Goal: Navigation & Orientation: Find specific page/section

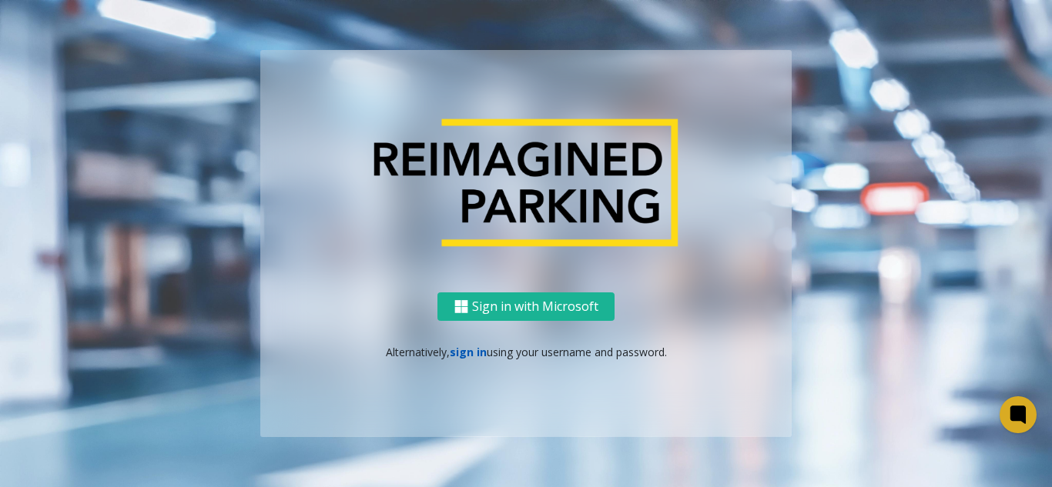
click at [477, 345] on link "sign in" at bounding box center [468, 352] width 37 height 15
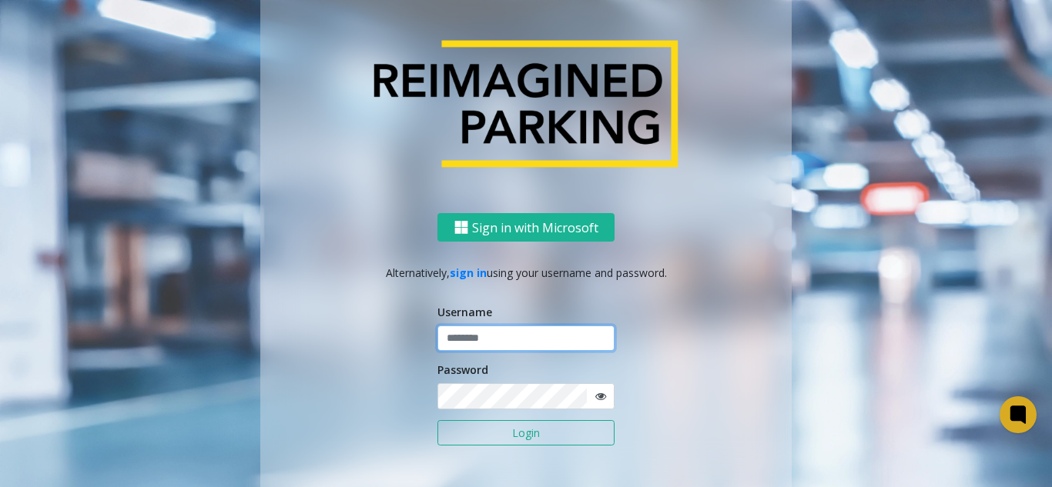
click at [531, 328] on input "text" at bounding box center [525, 339] width 177 height 26
paste input "******"
type input "******"
click at [509, 430] on button "Login" at bounding box center [525, 433] width 177 height 26
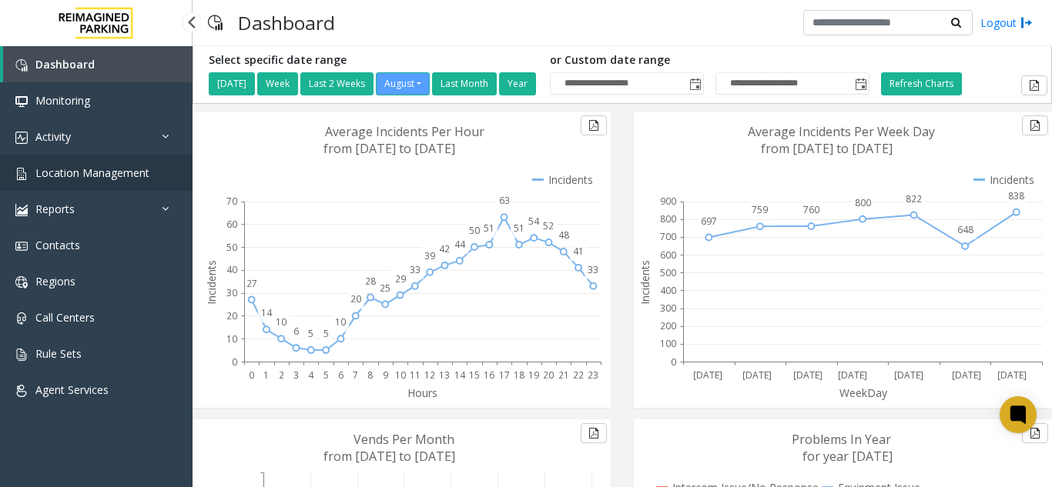
click at [96, 173] on span "Location Management" at bounding box center [92, 173] width 114 height 15
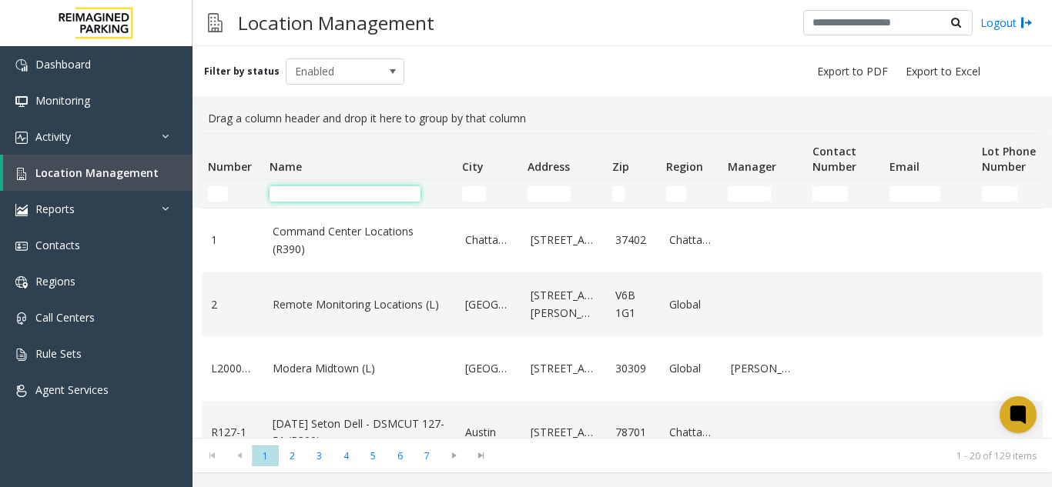
click at [306, 189] on input "Name Filter" at bounding box center [344, 193] width 151 height 15
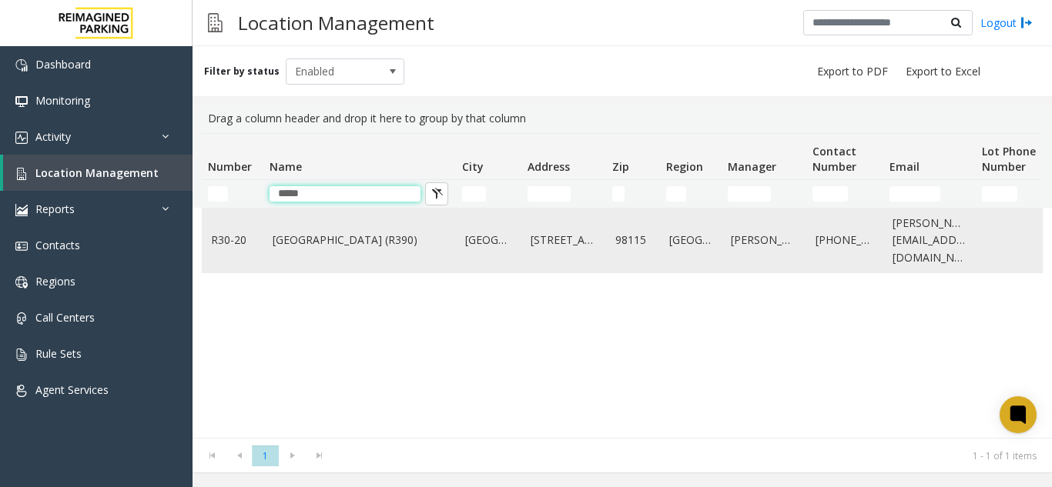
type input "*****"
click at [329, 242] on link "[GEOGRAPHIC_DATA] (R390)" at bounding box center [360, 240] width 174 height 17
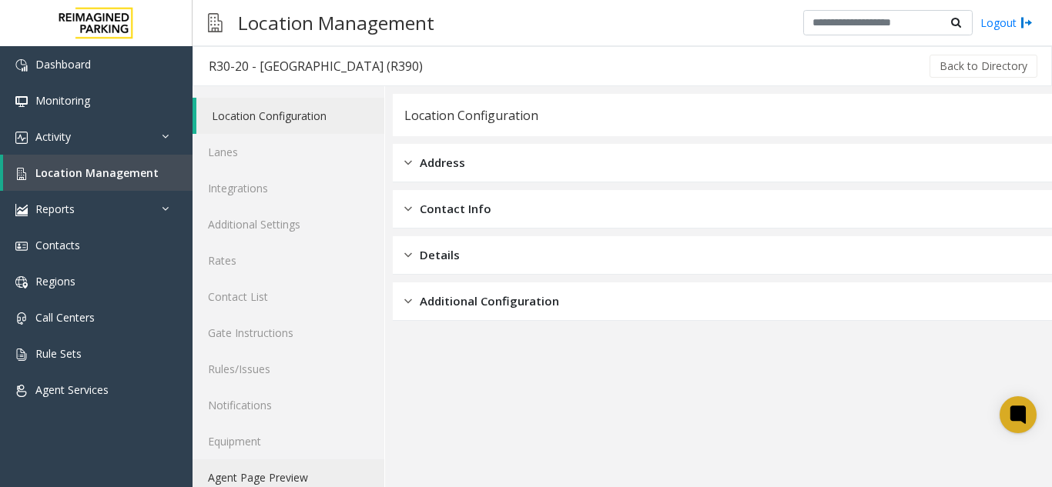
click at [289, 473] on link "Agent Page Preview" at bounding box center [288, 478] width 192 height 36
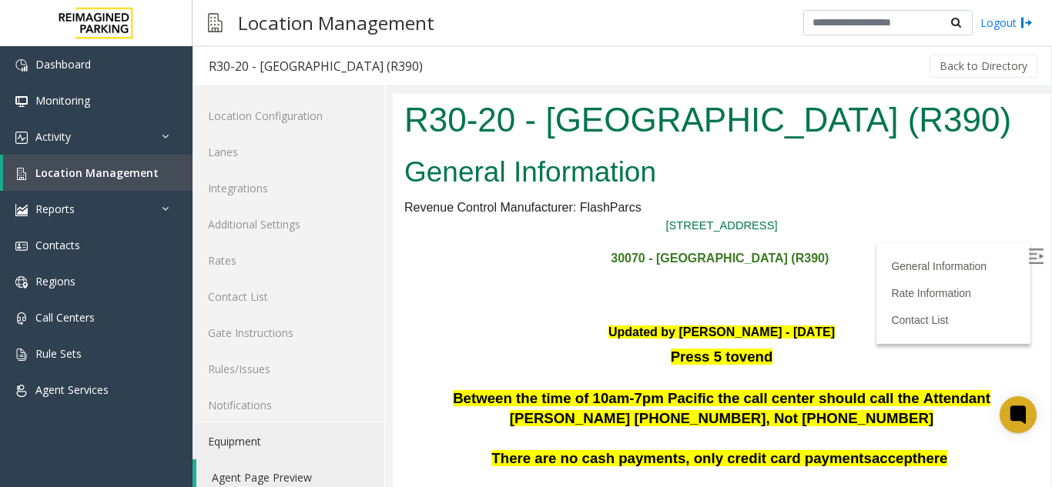
scroll to position [77, 0]
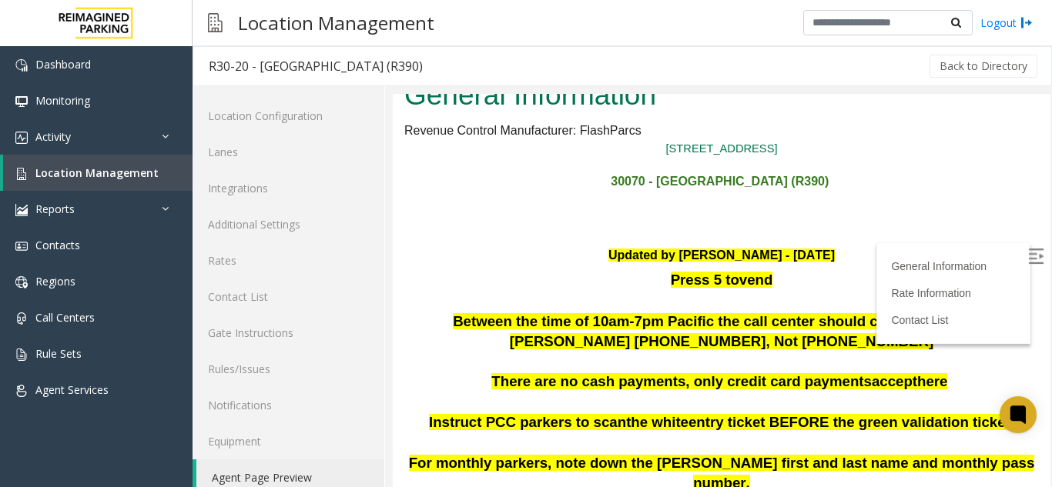
click at [1028, 262] on img at bounding box center [1035, 256] width 15 height 15
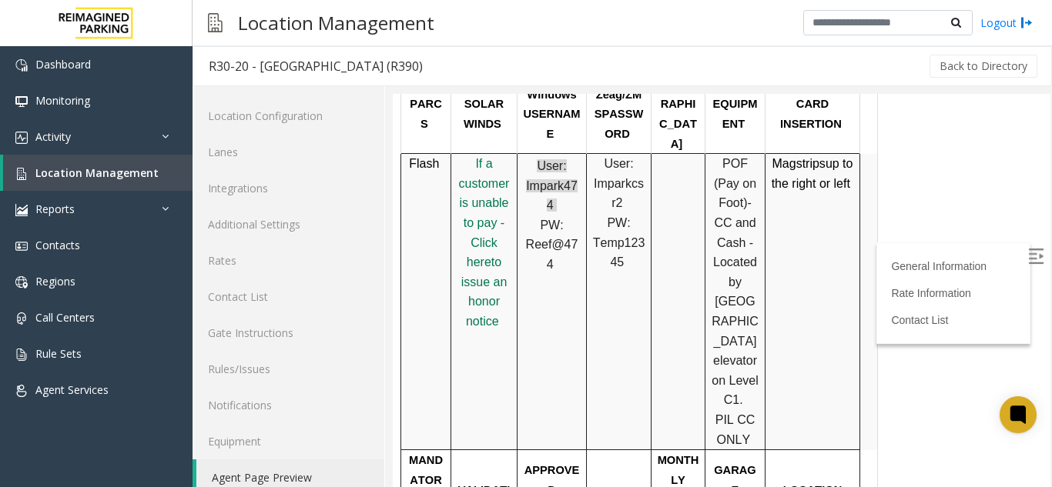
scroll to position [625, 0]
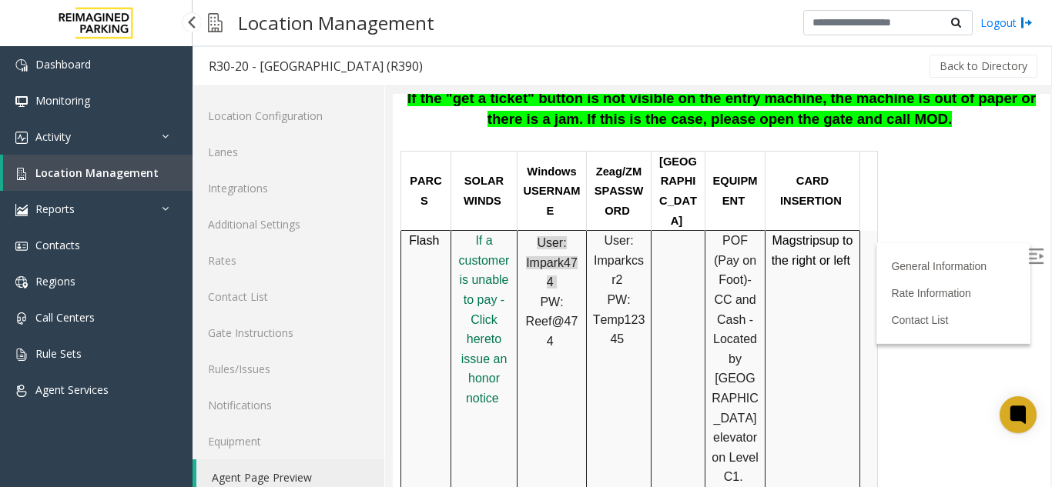
click at [159, 169] on link "Location Management" at bounding box center [97, 173] width 189 height 36
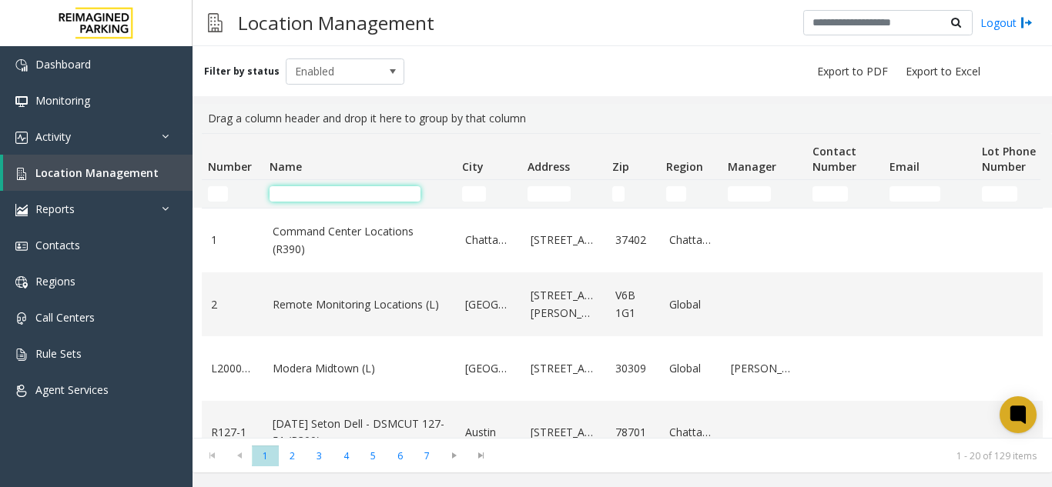
click at [403, 196] on input "Name Filter" at bounding box center [344, 193] width 151 height 15
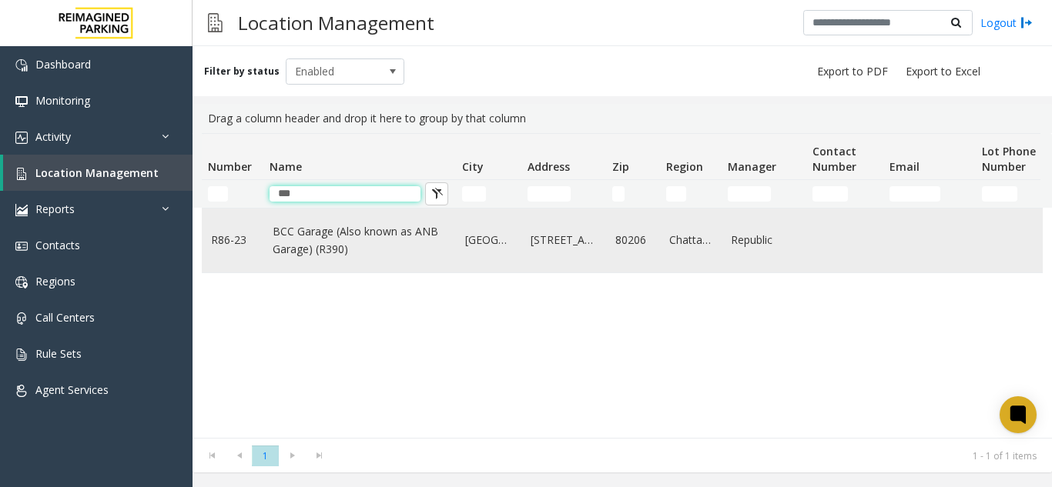
type input "***"
click at [382, 228] on link "BCC Garage (Also known as ANB Garage) (R390)" at bounding box center [360, 240] width 174 height 35
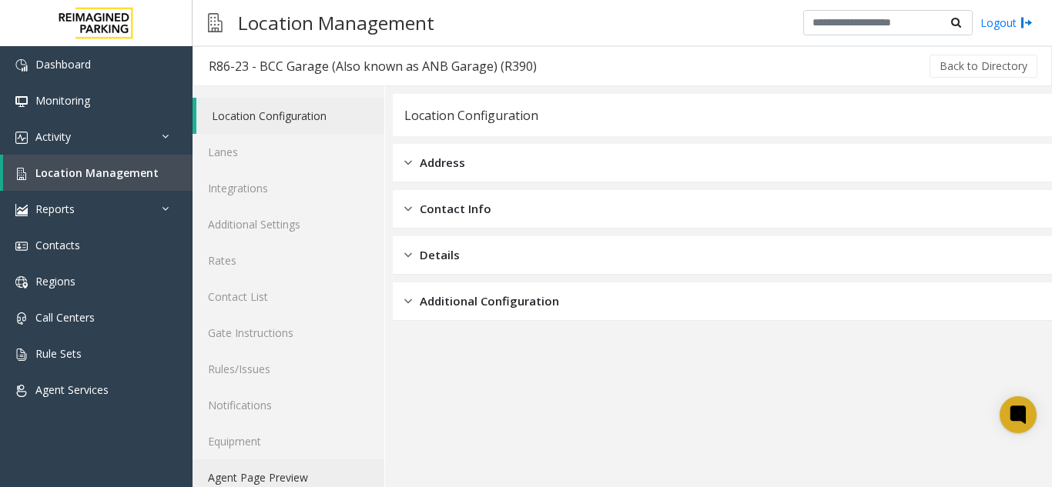
click at [282, 475] on link "Agent Page Preview" at bounding box center [288, 478] width 192 height 36
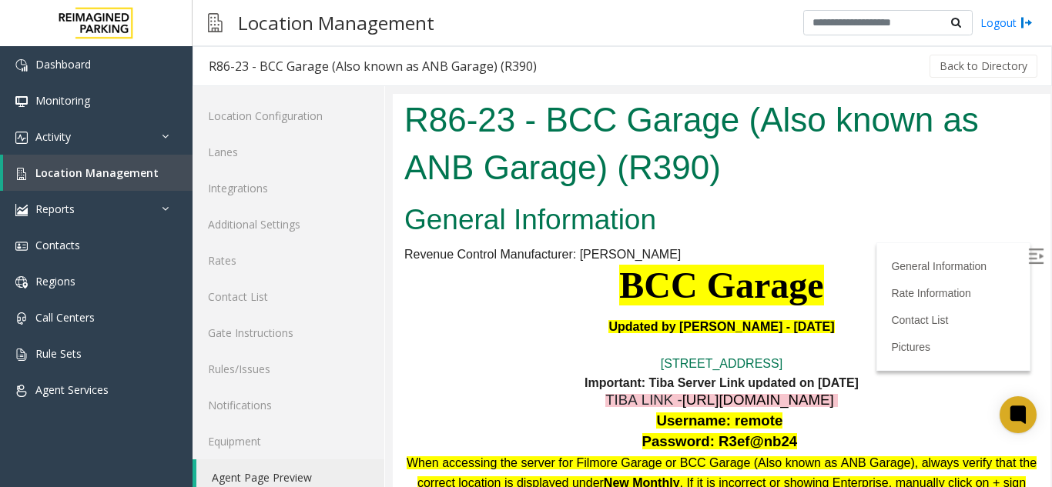
scroll to position [77, 0]
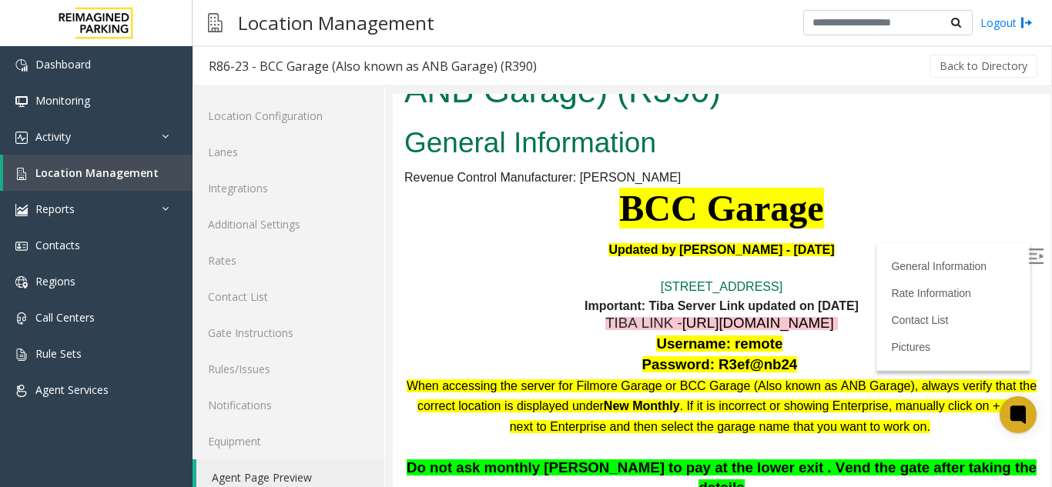
click at [1025, 252] on label at bounding box center [1036, 258] width 23 height 23
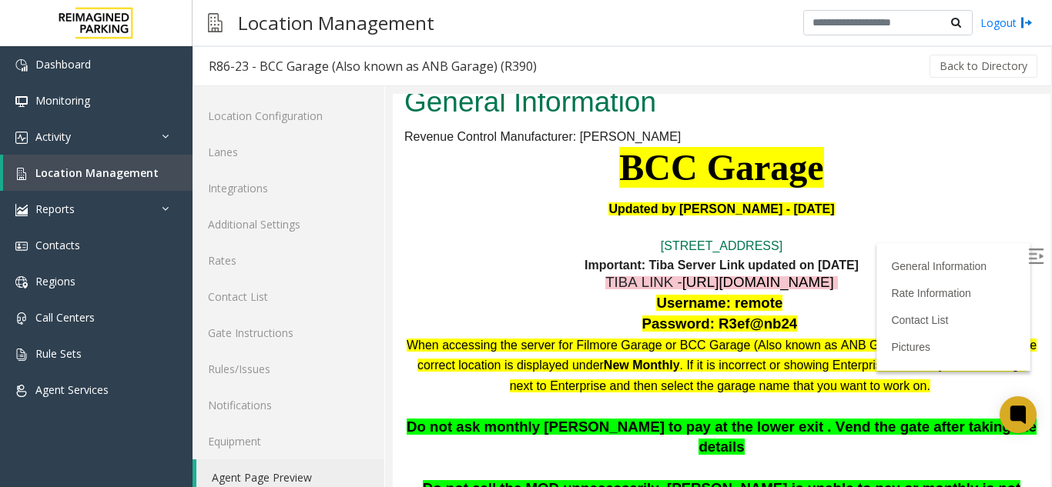
scroll to position [154, 0]
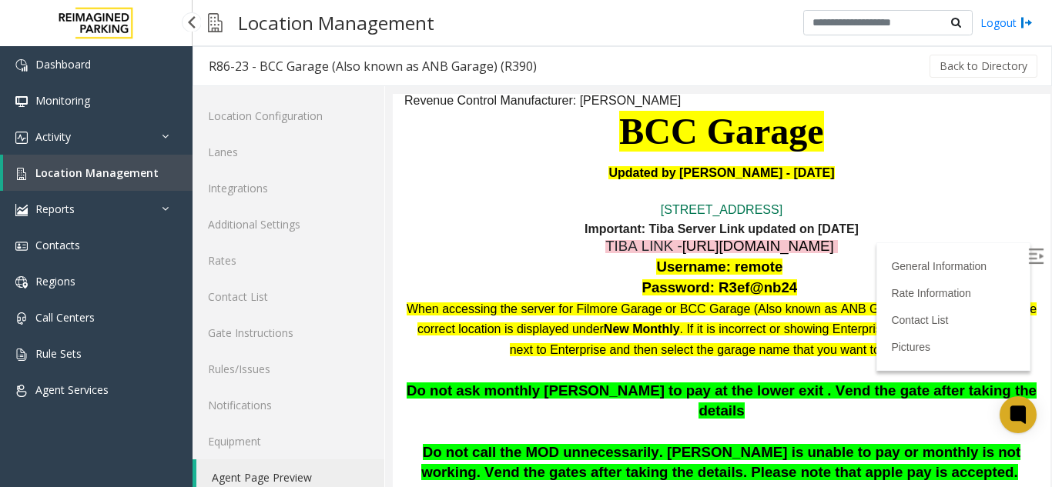
click at [157, 173] on link "Location Management" at bounding box center [97, 173] width 189 height 36
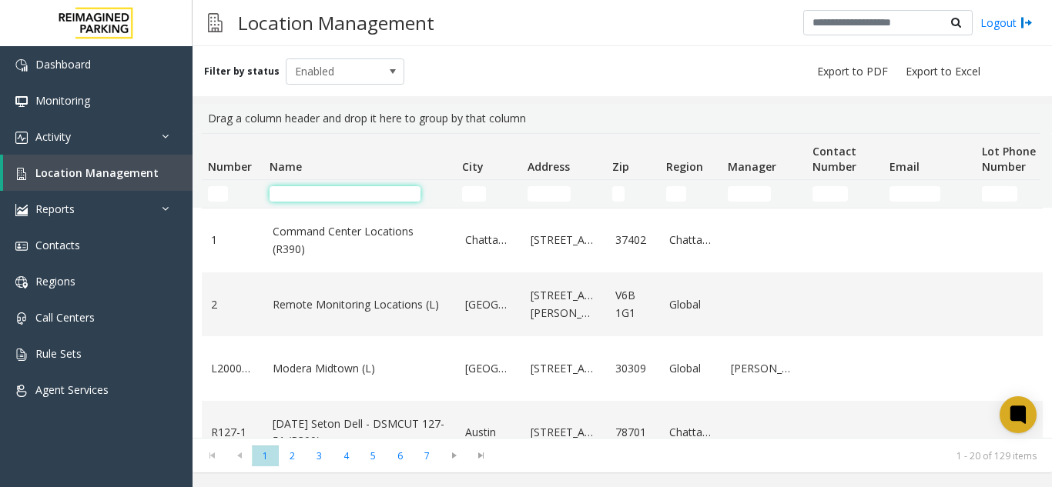
click at [326, 188] on input "Name Filter" at bounding box center [344, 193] width 151 height 15
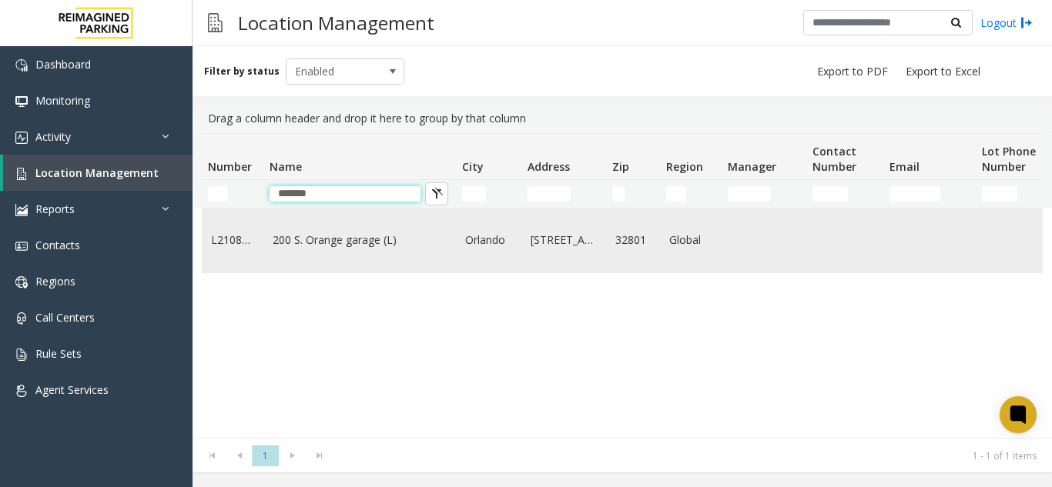
type input "******"
click at [335, 236] on link "200 S. Orange garage (L)" at bounding box center [360, 240] width 174 height 17
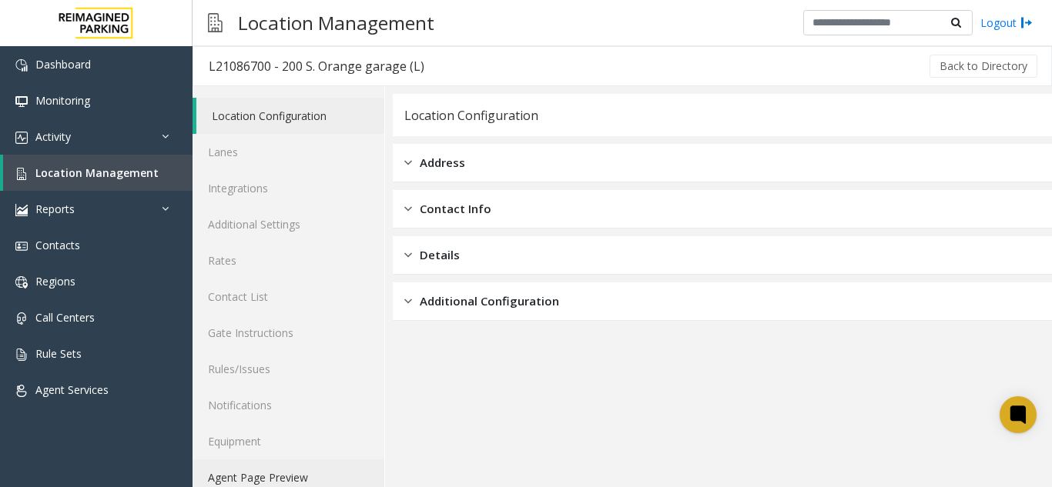
click at [276, 476] on link "Agent Page Preview" at bounding box center [288, 478] width 192 height 36
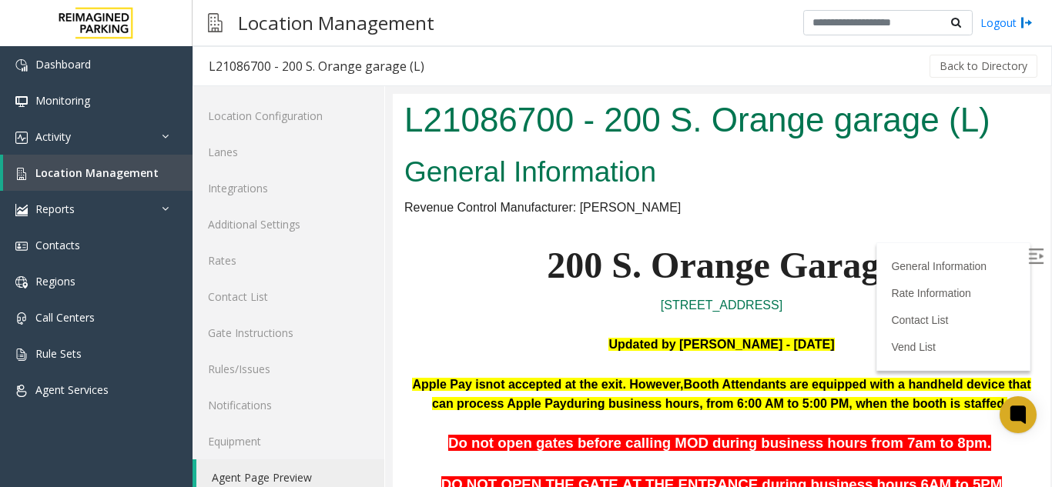
click at [1028, 264] on img at bounding box center [1035, 256] width 15 height 15
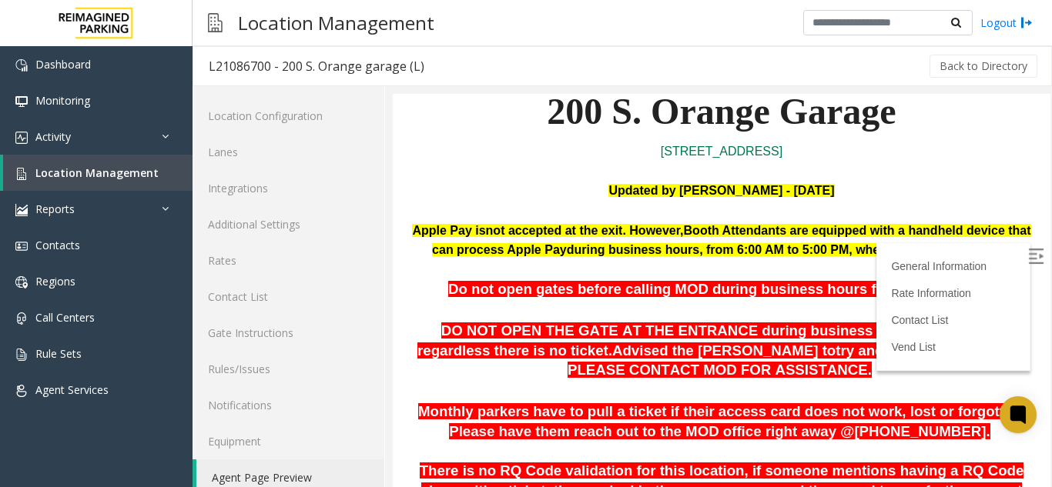
scroll to position [308, 0]
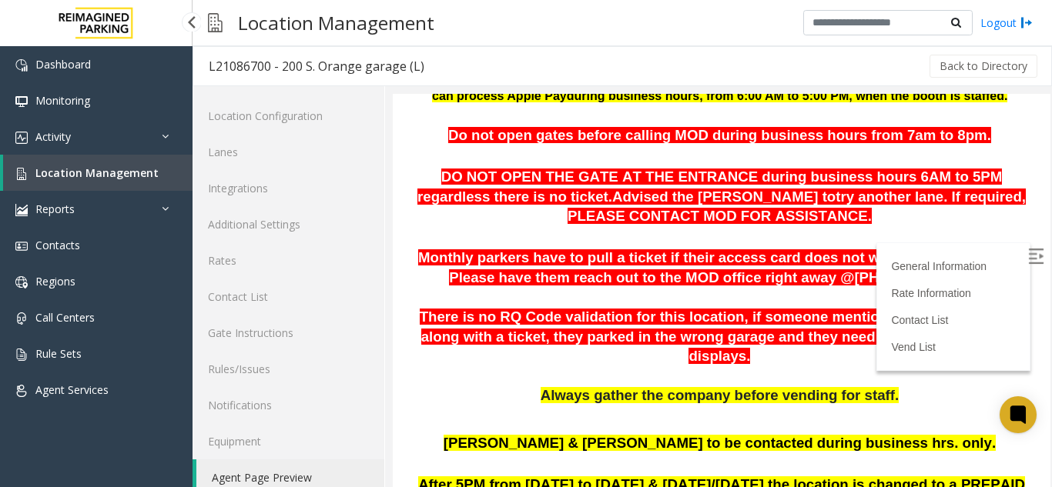
click at [139, 162] on link "Location Management" at bounding box center [97, 173] width 189 height 36
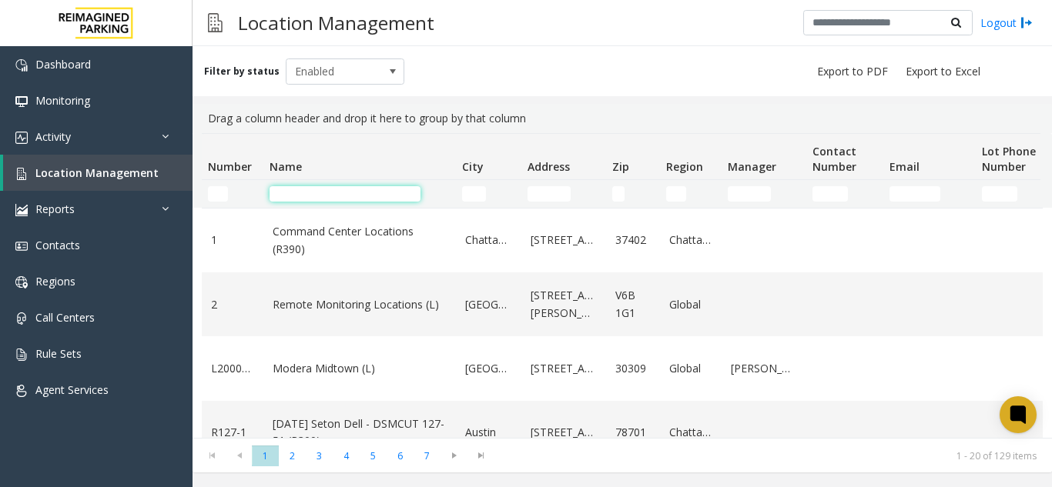
click at [336, 196] on input "Name Filter" at bounding box center [344, 193] width 151 height 15
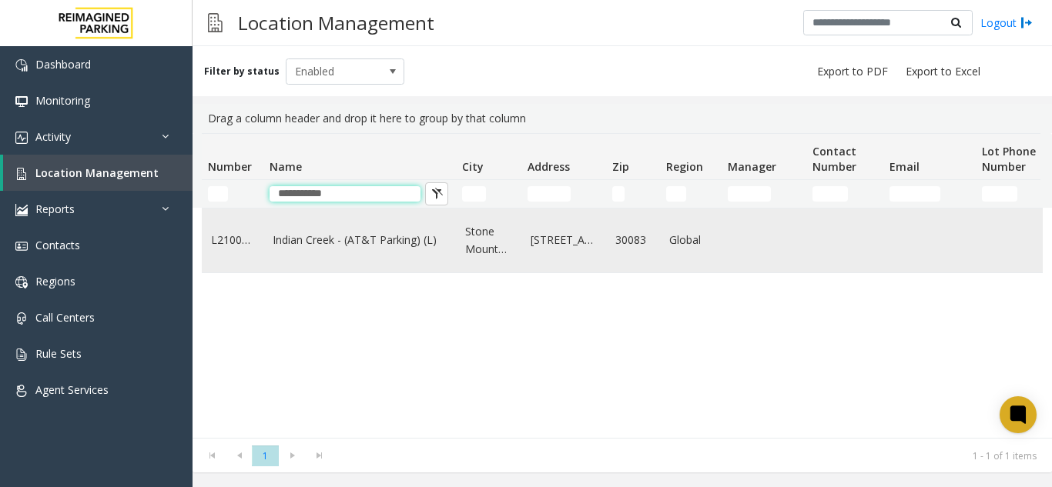
type input "**********"
click at [333, 246] on link "Indian Creek - (AT&T Parking) (L)" at bounding box center [360, 240] width 174 height 17
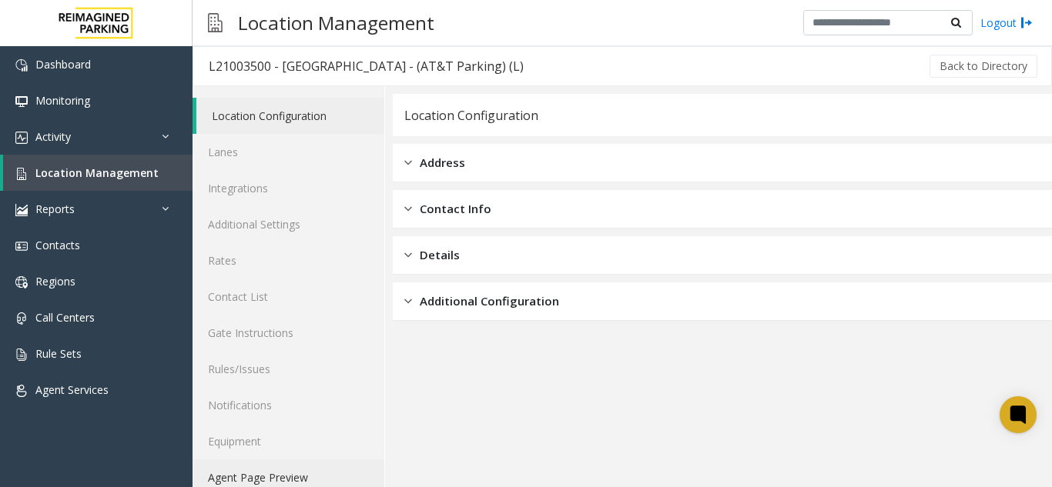
click at [269, 476] on link "Agent Page Preview" at bounding box center [288, 478] width 192 height 36
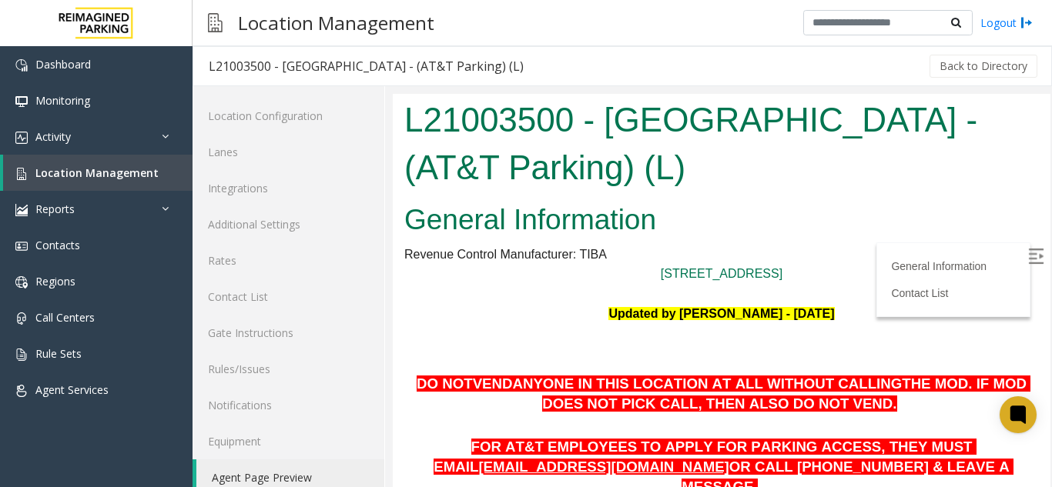
click at [1028, 254] on img at bounding box center [1035, 256] width 15 height 15
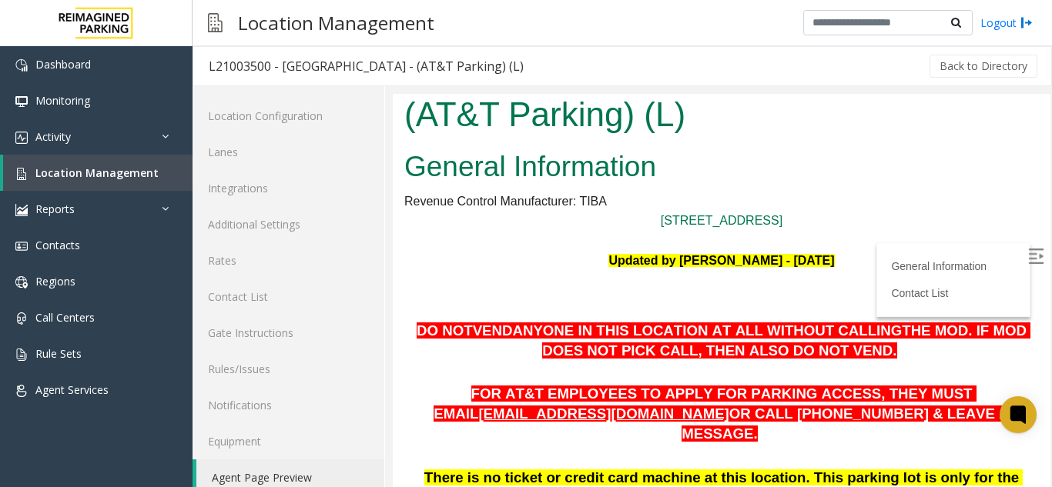
scroll to position [77, 0]
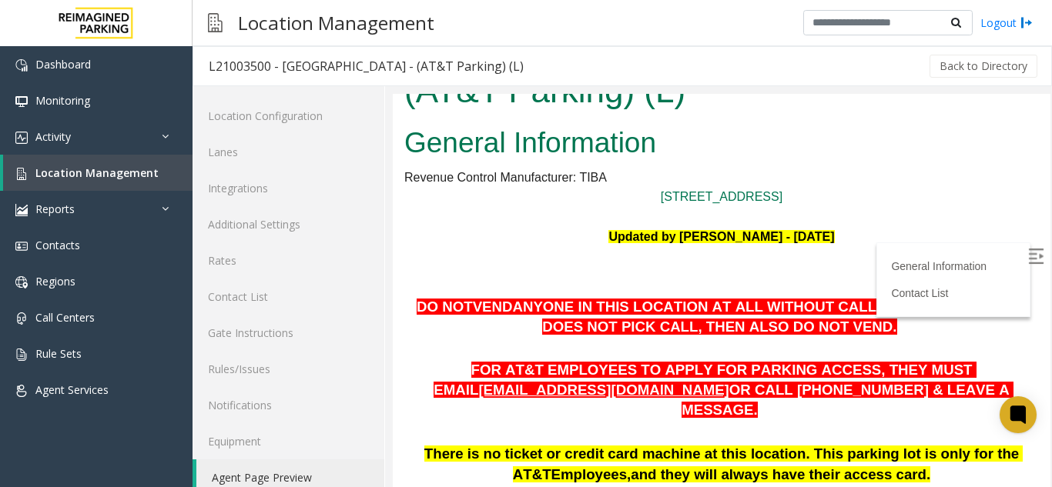
click at [909, 233] on p "Updated by [PERSON_NAME] - [DATE]" at bounding box center [721, 237] width 634 height 20
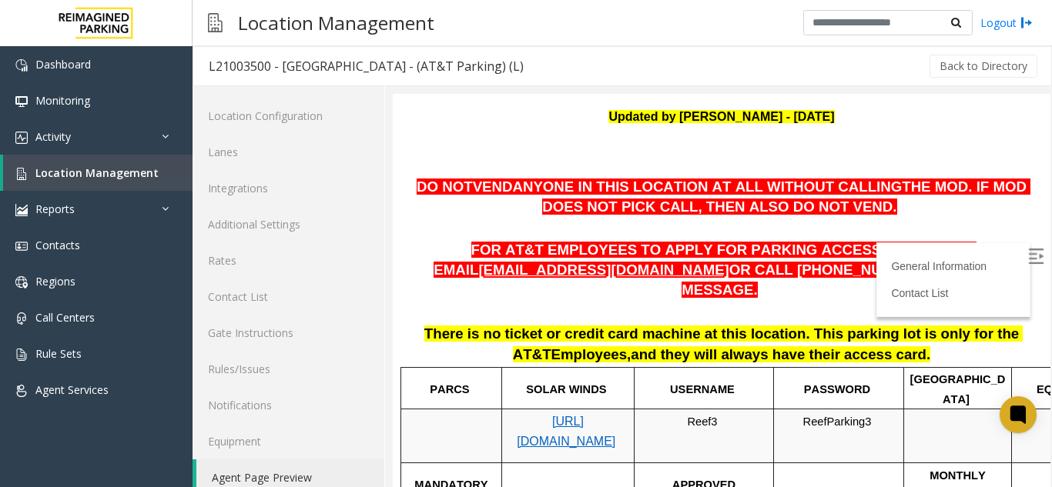
scroll to position [120, 0]
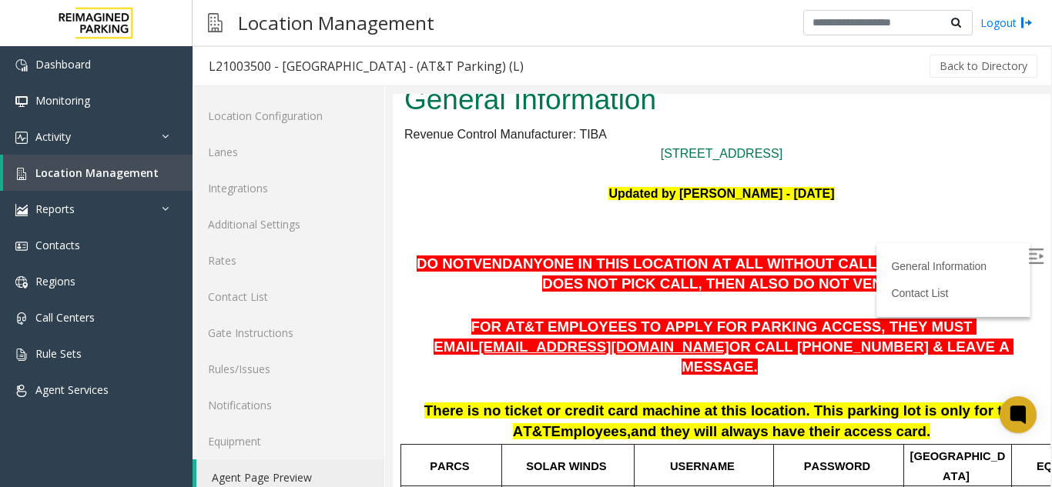
click at [827, 214] on p at bounding box center [721, 213] width 634 height 20
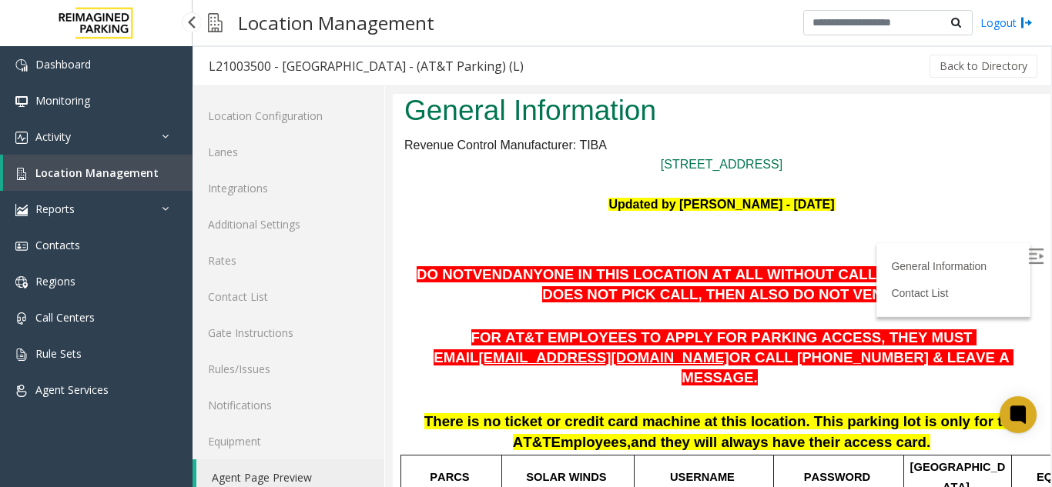
click at [122, 182] on link "Location Management" at bounding box center [97, 173] width 189 height 36
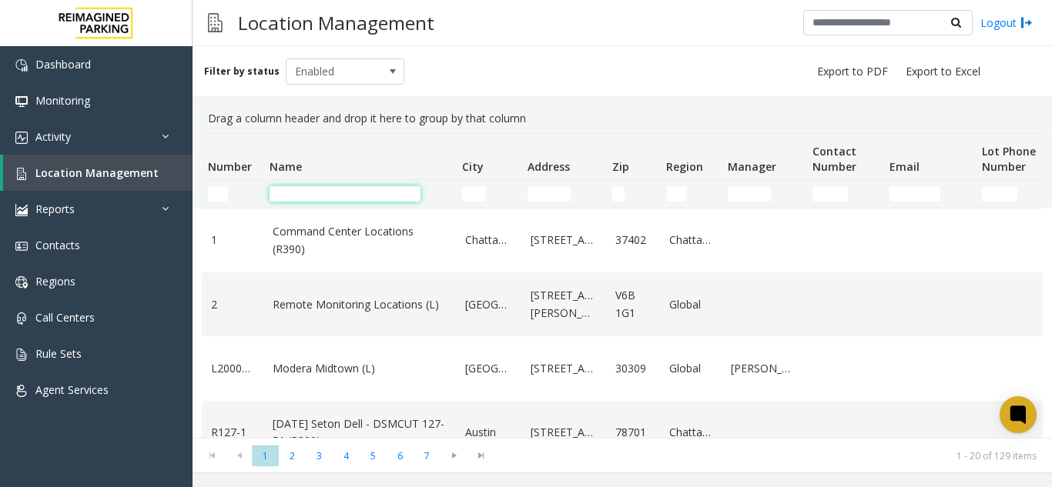
click at [386, 199] on input "Name Filter" at bounding box center [344, 193] width 151 height 15
type input "*"
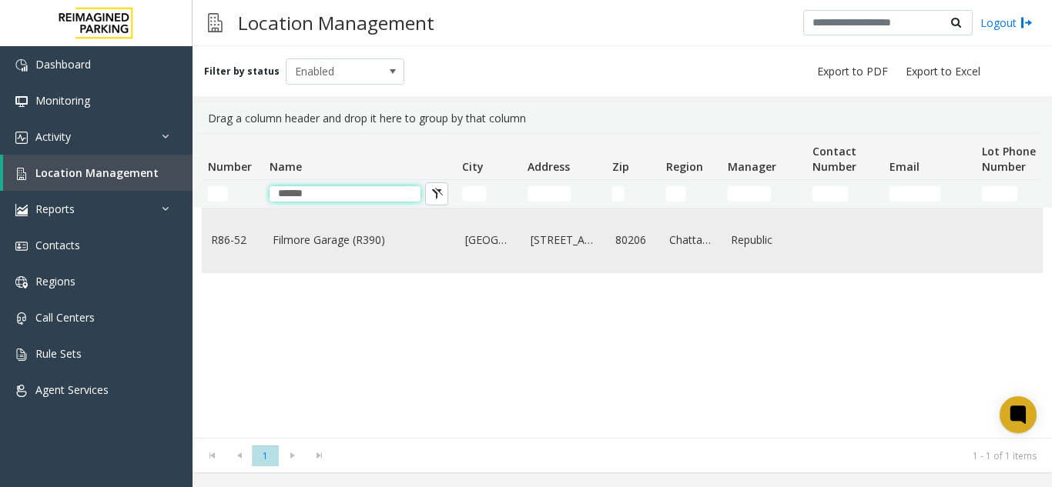
type input "******"
click at [383, 239] on link "Filmore Garage (R390)" at bounding box center [360, 240] width 174 height 17
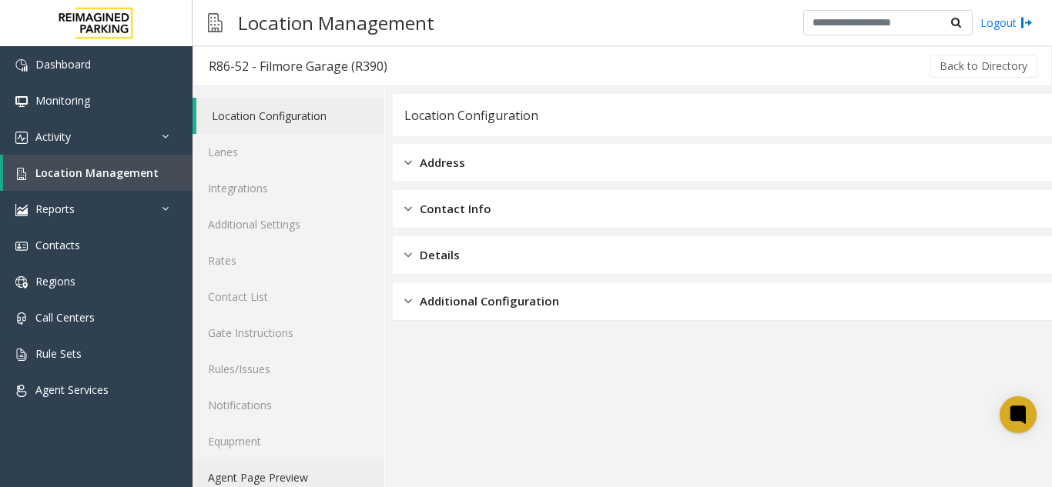
click at [289, 477] on link "Agent Page Preview" at bounding box center [288, 478] width 192 height 36
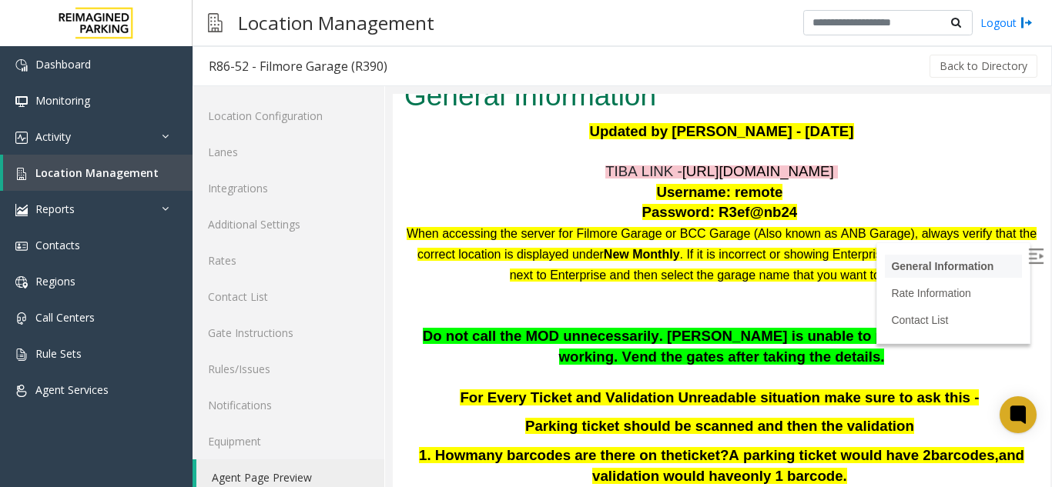
scroll to position [77, 0]
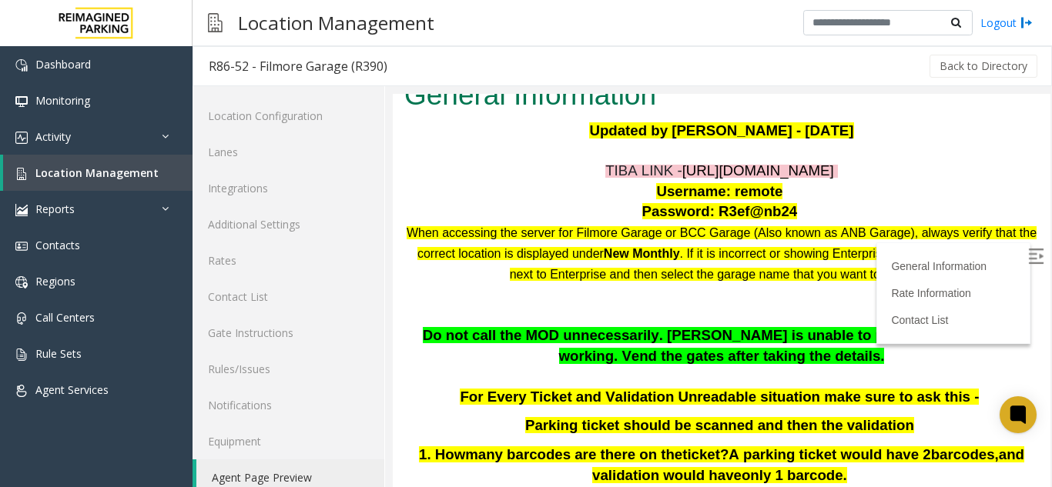
click at [1028, 259] on img at bounding box center [1035, 256] width 15 height 15
click at [129, 177] on span "Location Management" at bounding box center [96, 173] width 123 height 15
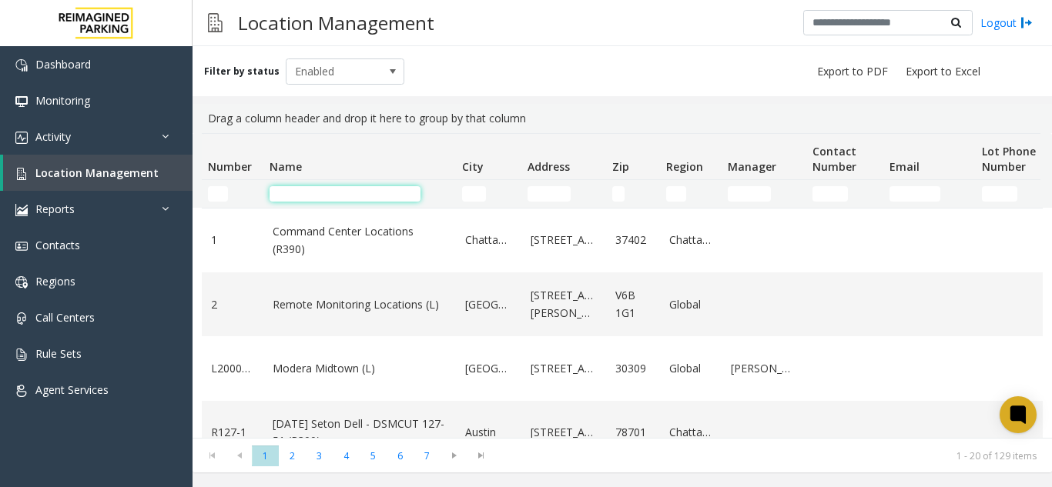
click at [336, 189] on input "Name Filter" at bounding box center [344, 193] width 151 height 15
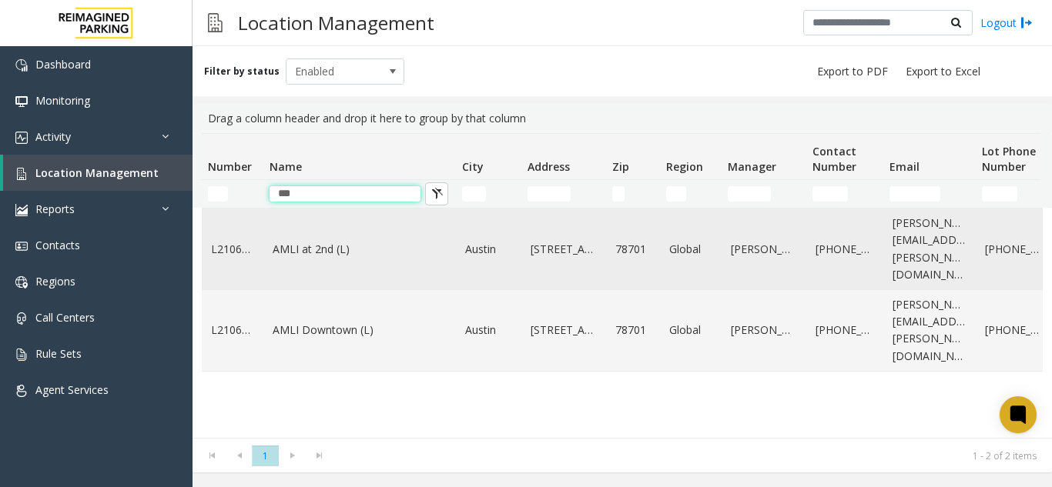
type input "***"
click at [270, 236] on td "AMLI at 2nd (L)" at bounding box center [359, 250] width 192 height 82
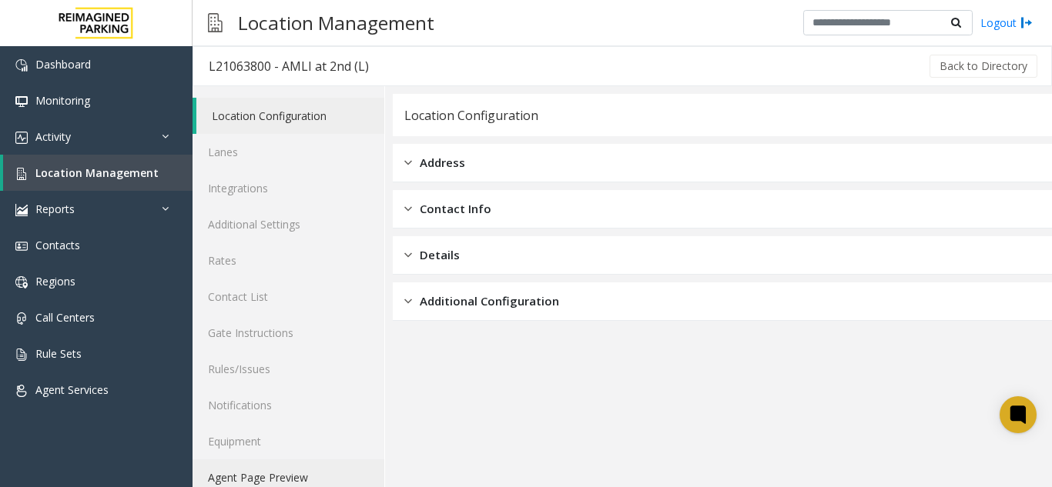
click at [262, 483] on link "Agent Page Preview" at bounding box center [288, 478] width 192 height 36
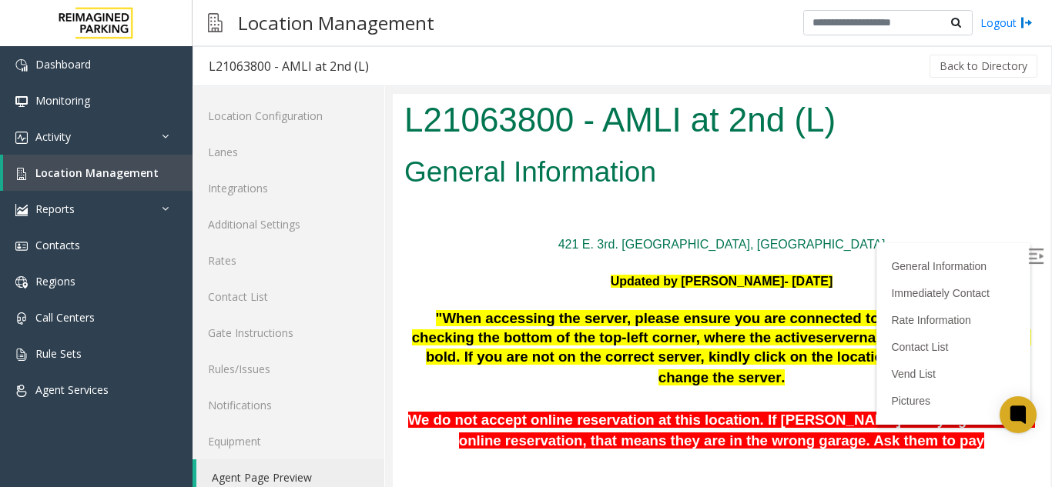
click at [1028, 259] on img at bounding box center [1035, 256] width 15 height 15
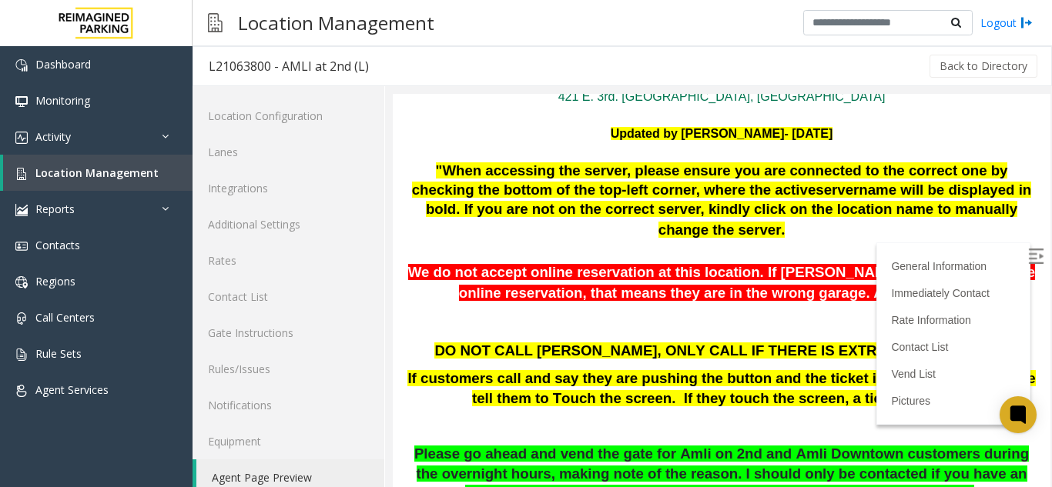
scroll to position [154, 0]
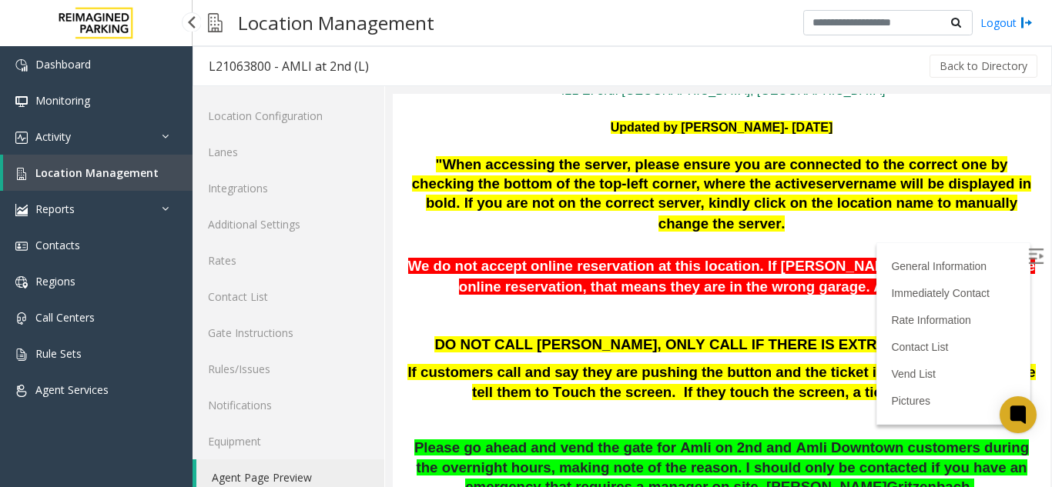
click at [107, 173] on span "Location Management" at bounding box center [96, 173] width 123 height 15
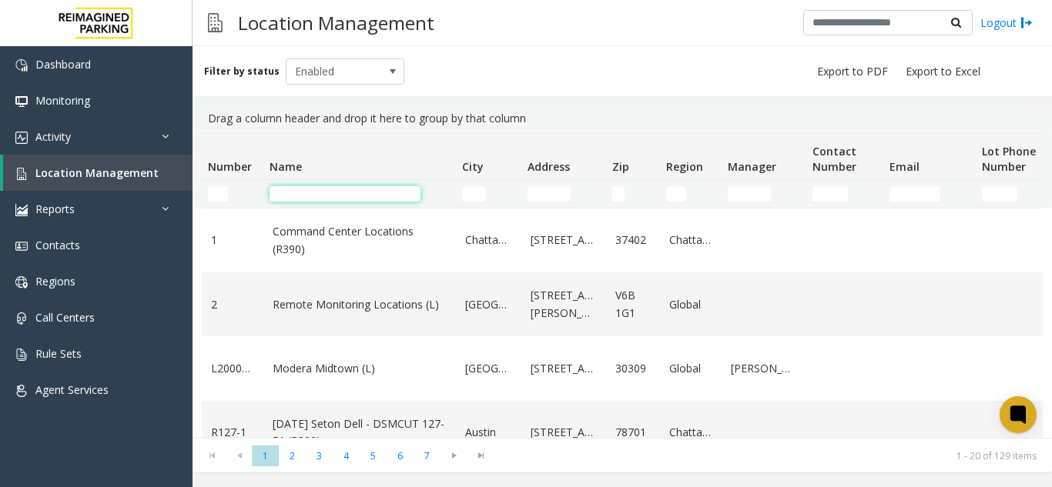
click at [314, 195] on input "Name Filter" at bounding box center [344, 193] width 151 height 15
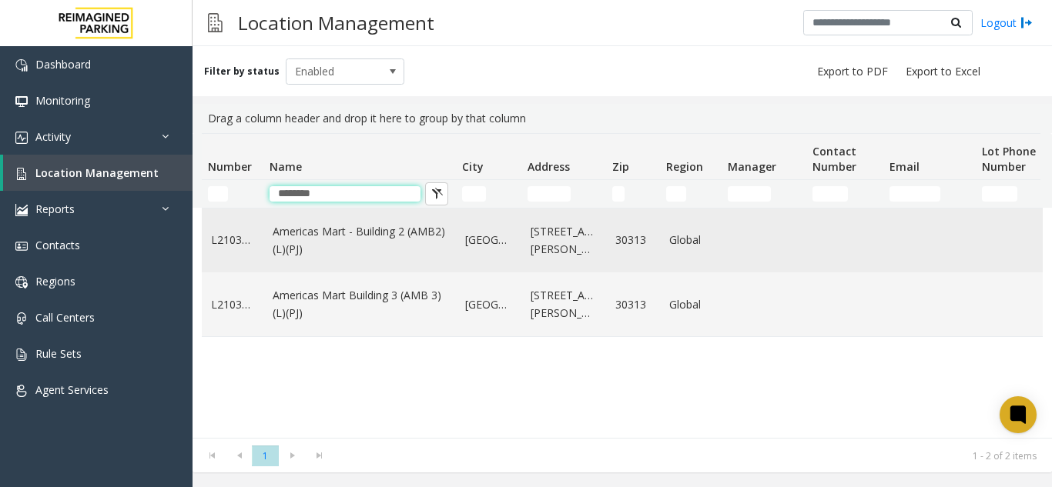
type input "********"
click at [358, 239] on link "Americas Mart - Building 2 (AMB2) (L)(PJ)" at bounding box center [360, 240] width 174 height 35
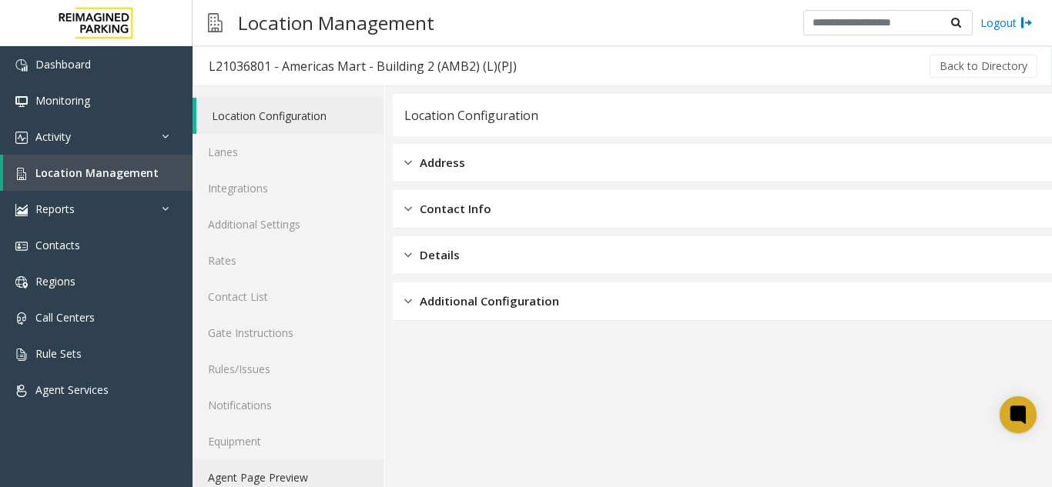
click at [279, 484] on link "Agent Page Preview" at bounding box center [288, 478] width 192 height 36
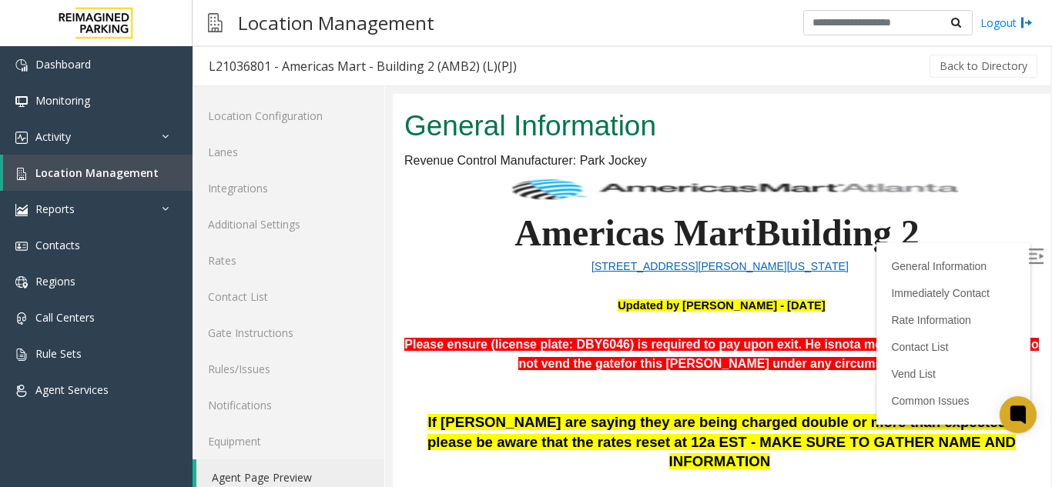
scroll to position [231, 0]
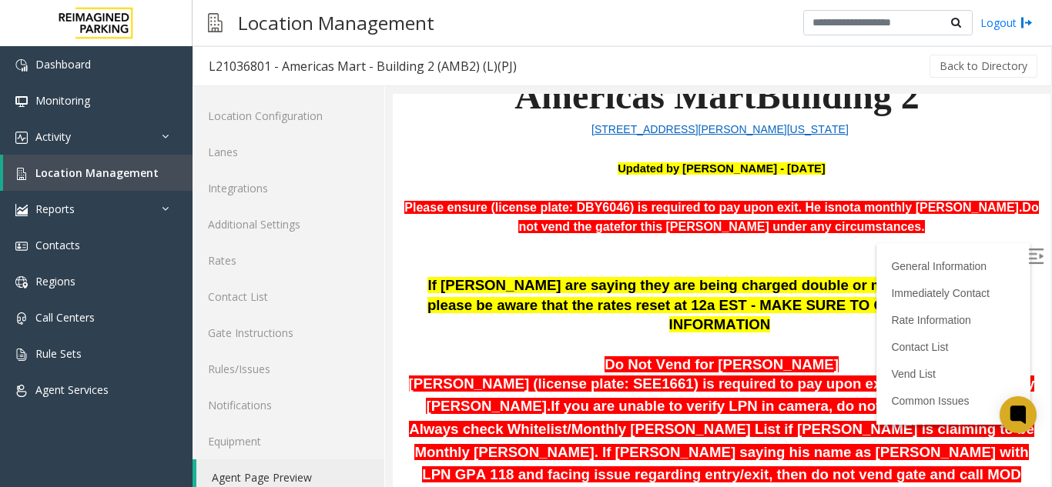
click at [1025, 248] on label at bounding box center [1036, 258] width 23 height 23
click at [118, 177] on span "Location Management" at bounding box center [96, 173] width 123 height 15
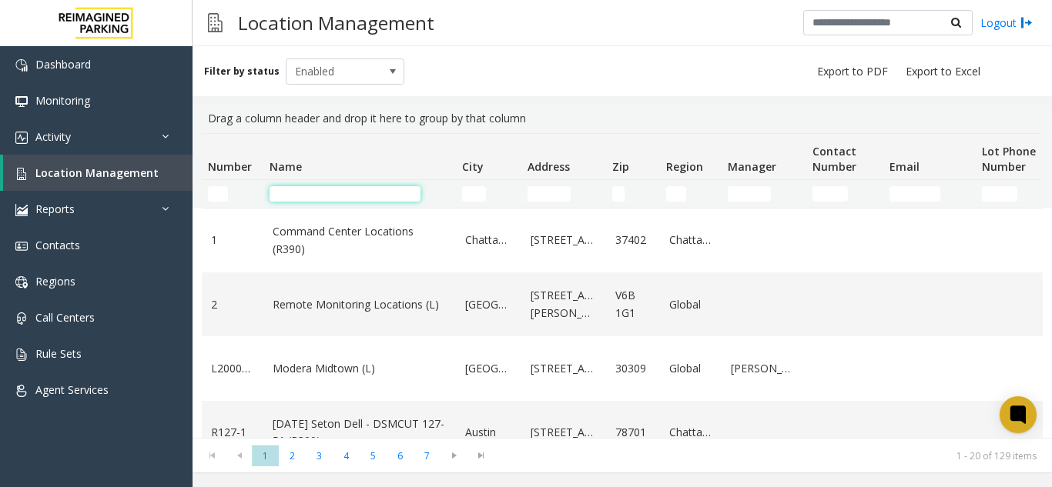
click at [296, 196] on input "Name Filter" at bounding box center [344, 193] width 151 height 15
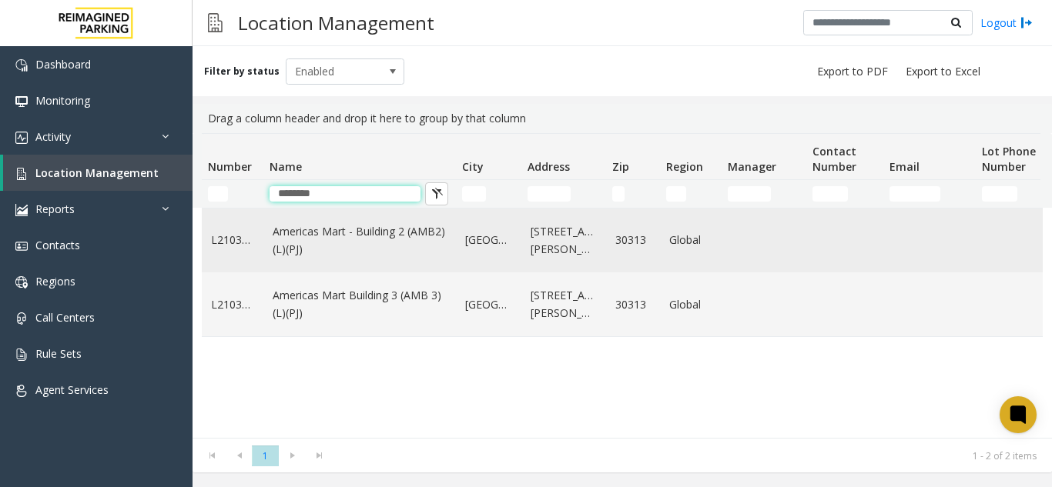
type input "********"
click at [315, 263] on td "Americas Mart - Building 2 (AMB2) (L)(PJ)" at bounding box center [359, 241] width 192 height 64
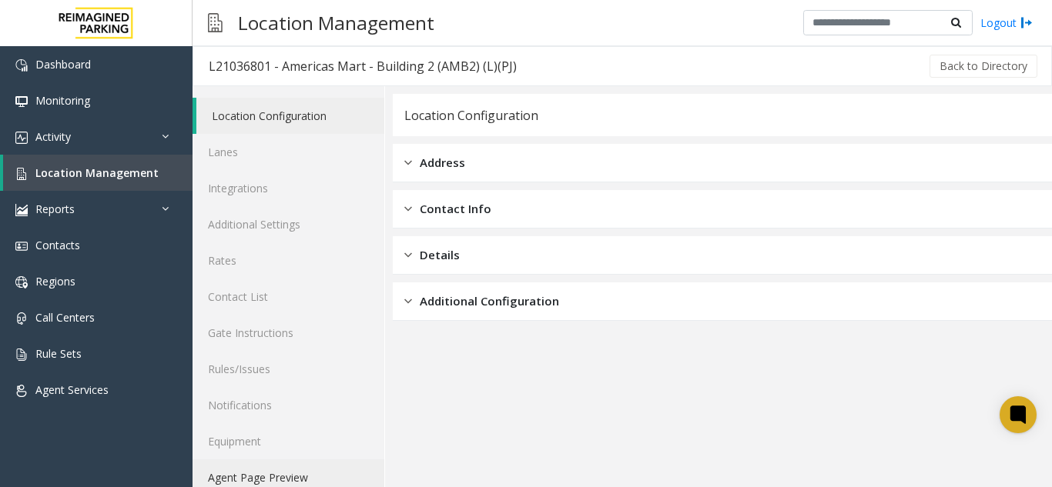
click at [292, 480] on link "Agent Page Preview" at bounding box center [288, 478] width 192 height 36
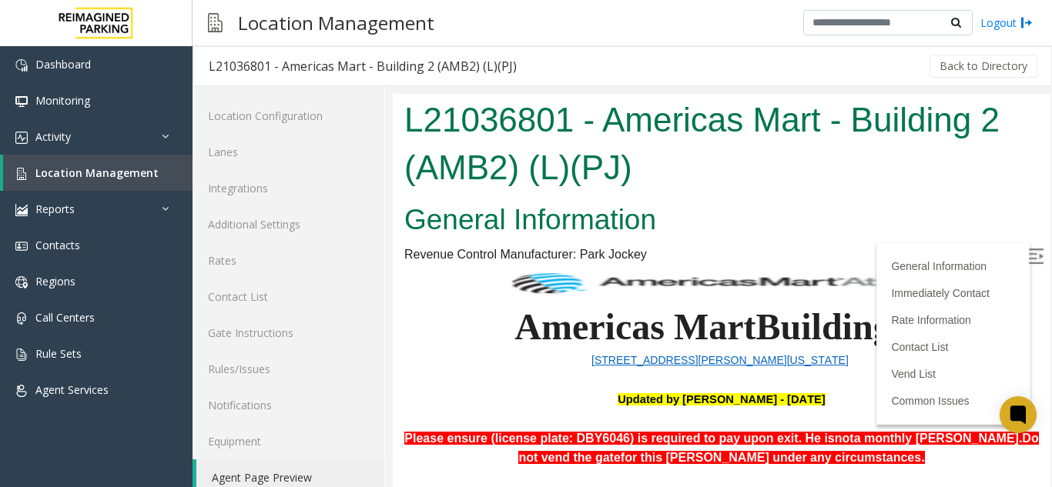
click at [1028, 256] on img at bounding box center [1035, 256] width 15 height 15
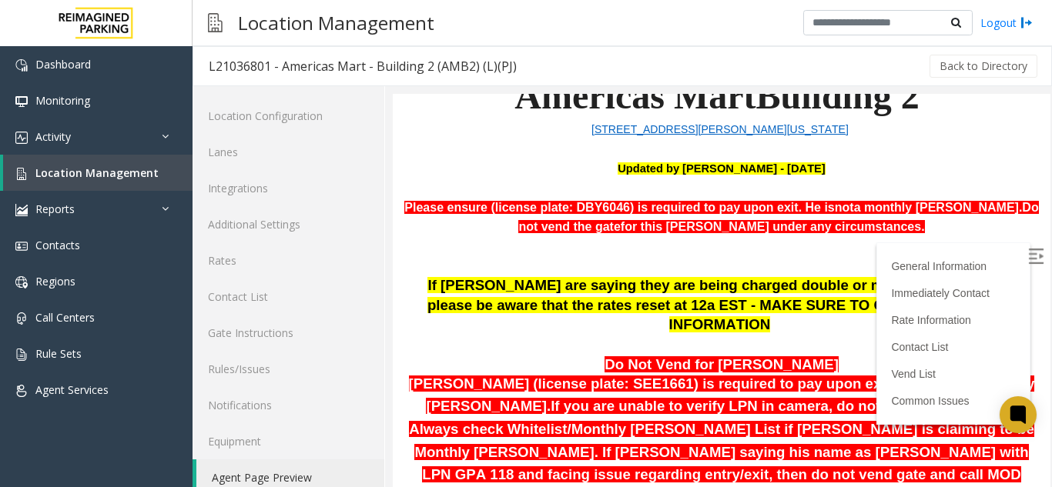
scroll to position [308, 0]
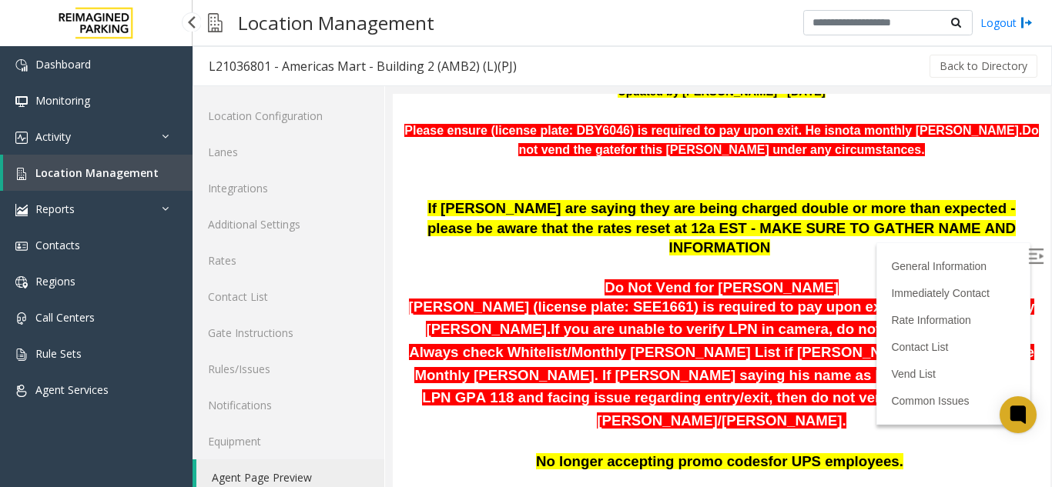
click at [145, 166] on span "Location Management" at bounding box center [96, 173] width 123 height 15
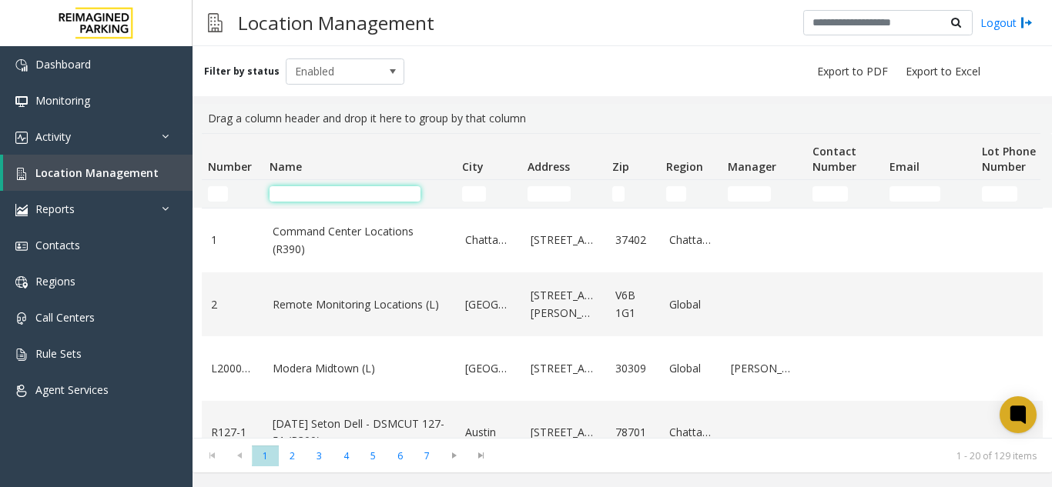
click at [363, 191] on input "Name Filter" at bounding box center [344, 193] width 151 height 15
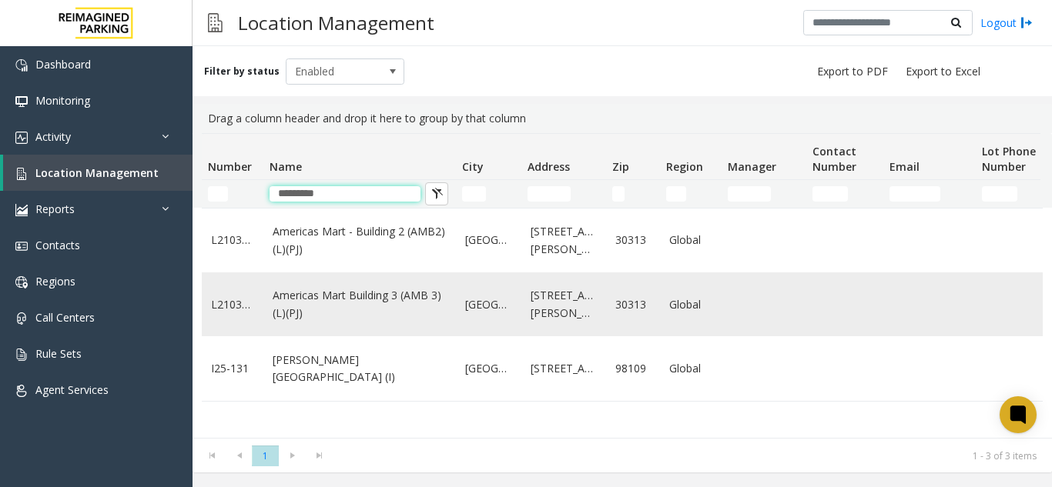
type input "********"
click at [366, 287] on link "Americas Mart Building 3 (AMB 3) (L)(PJ)" at bounding box center [360, 304] width 174 height 35
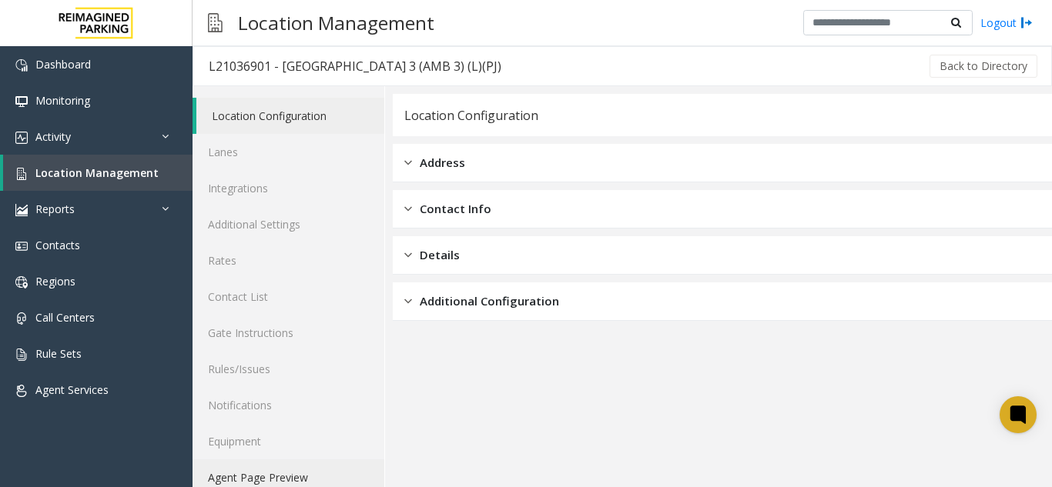
click at [328, 468] on link "Agent Page Preview" at bounding box center [288, 478] width 192 height 36
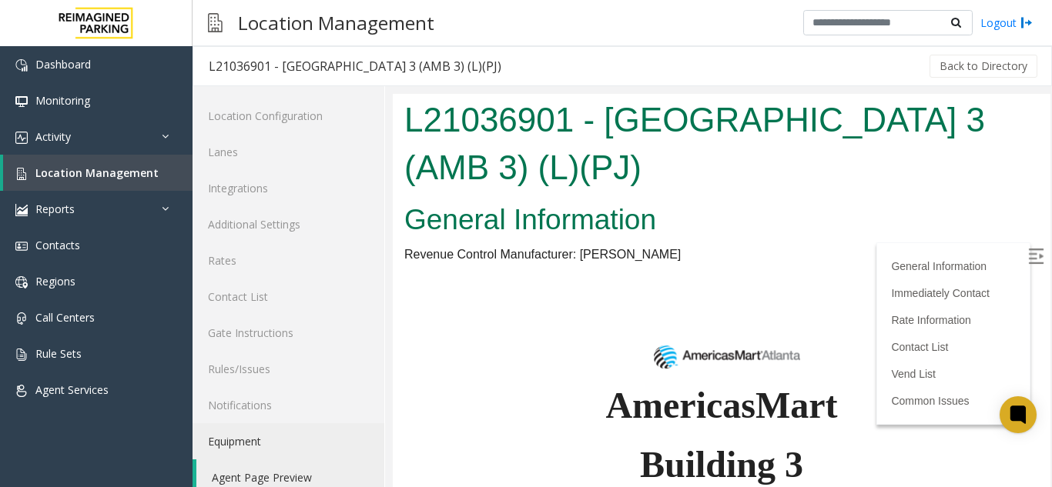
scroll to position [154, 0]
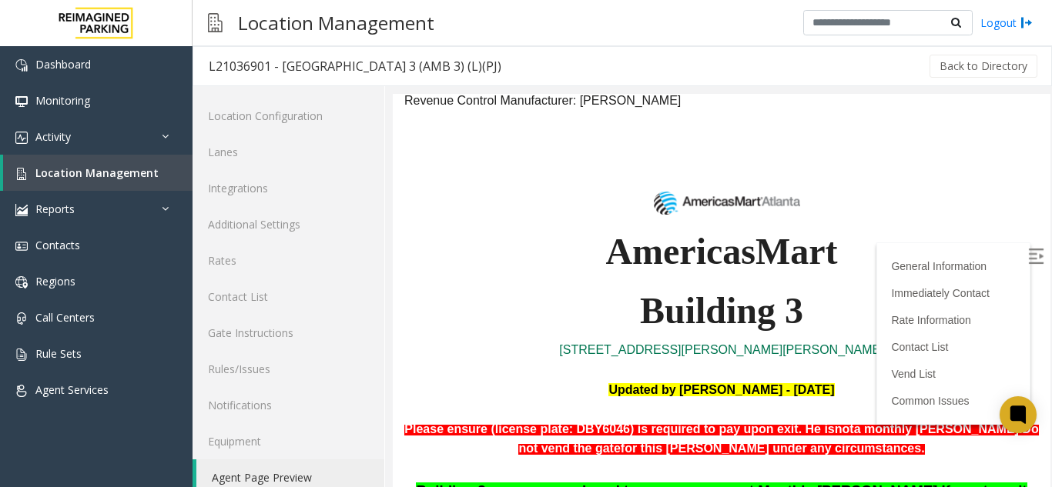
click at [1025, 247] on label at bounding box center [1036, 258] width 23 height 23
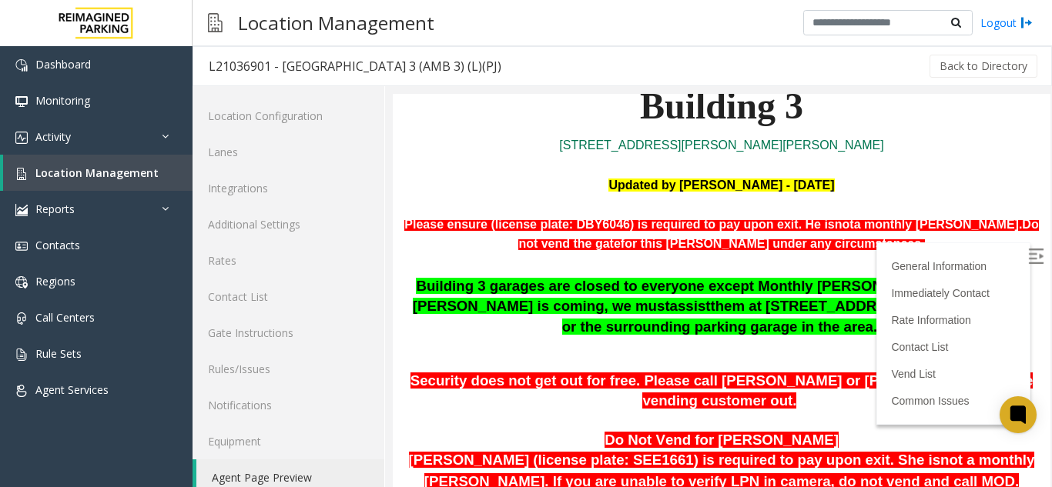
scroll to position [385, 0]
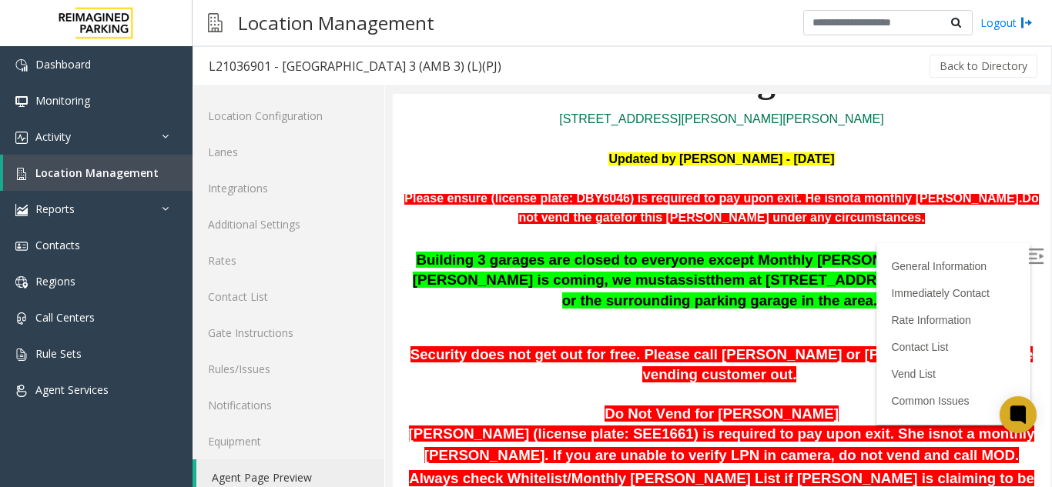
click at [872, 168] on p "Updated by [PERSON_NAME] - [DATE]" at bounding box center [721, 159] width 634 height 20
click at [865, 172] on p at bounding box center [721, 179] width 634 height 20
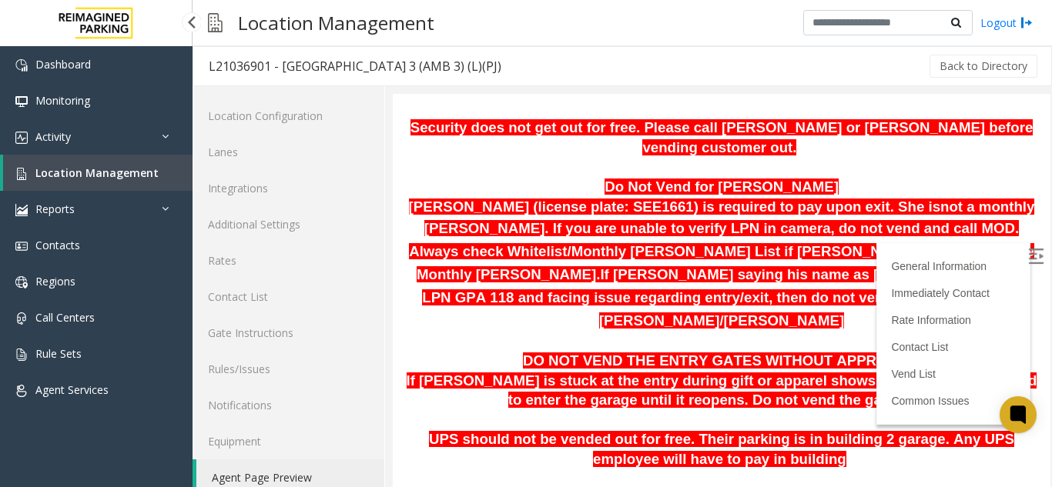
click at [115, 166] on span "Location Management" at bounding box center [96, 173] width 123 height 15
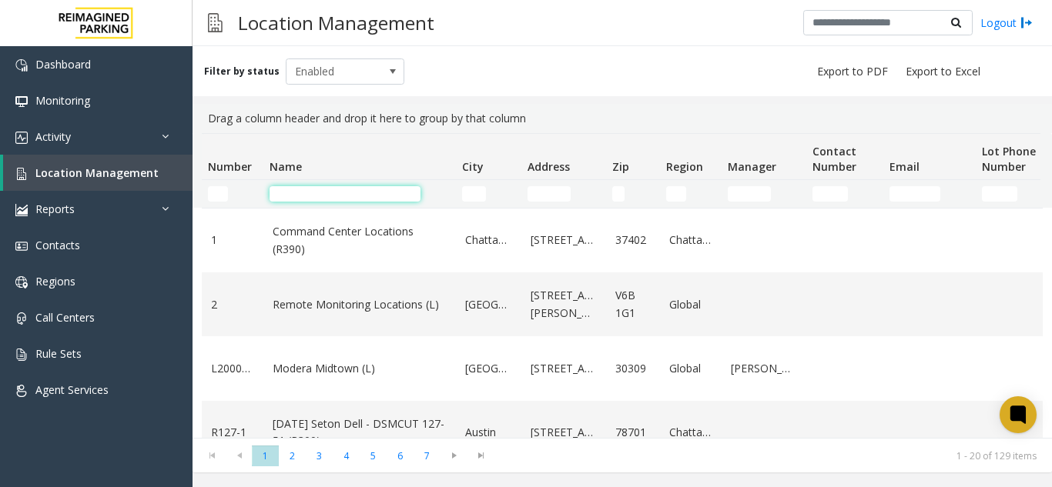
click at [324, 188] on input "Name Filter" at bounding box center [344, 193] width 151 height 15
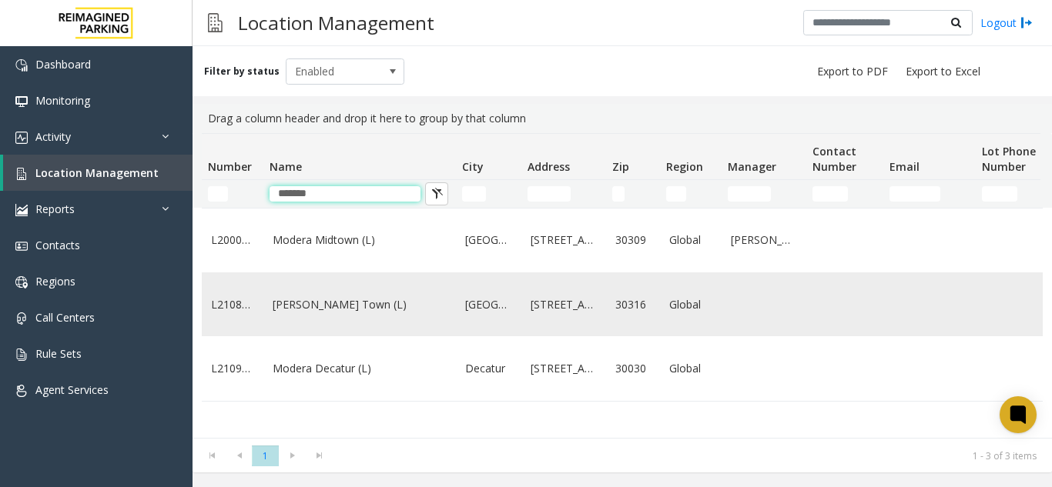
type input "******"
click at [326, 329] on td "[PERSON_NAME] Town (L)" at bounding box center [359, 305] width 192 height 64
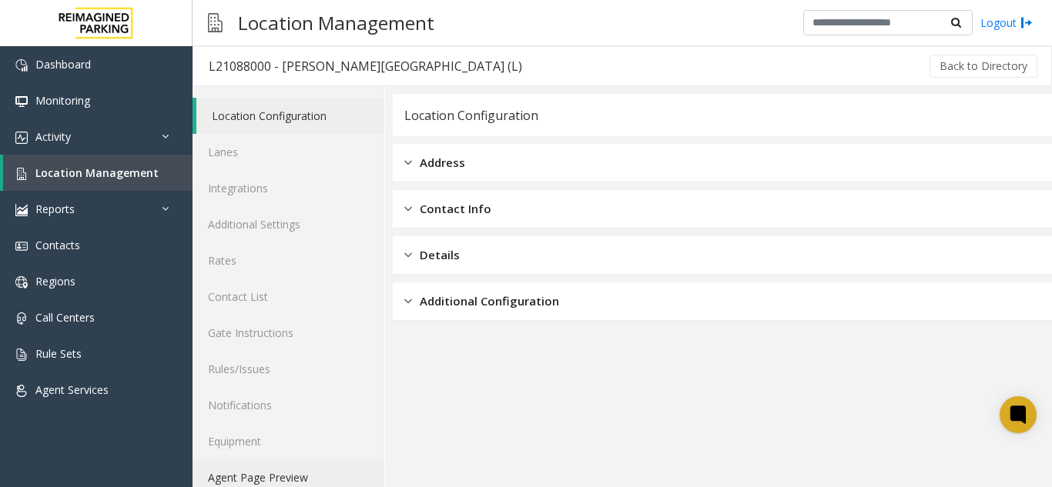
click at [277, 481] on link "Agent Page Preview" at bounding box center [288, 478] width 192 height 36
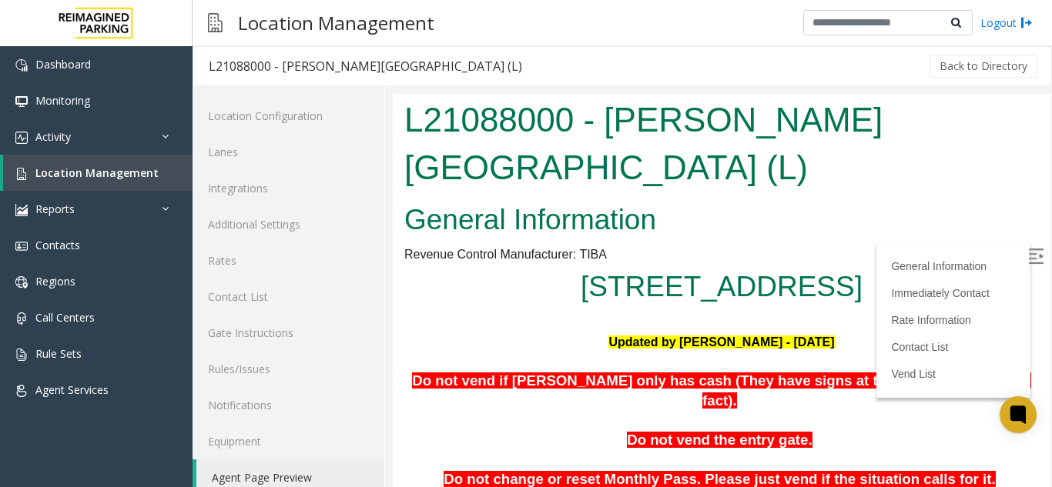
click at [1028, 257] on img at bounding box center [1035, 256] width 15 height 15
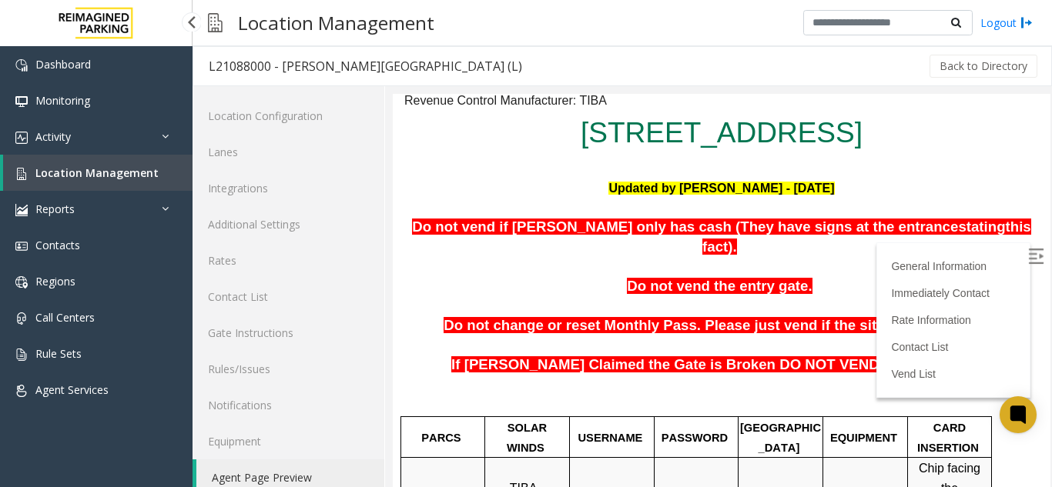
click at [151, 169] on span "Location Management" at bounding box center [96, 173] width 123 height 15
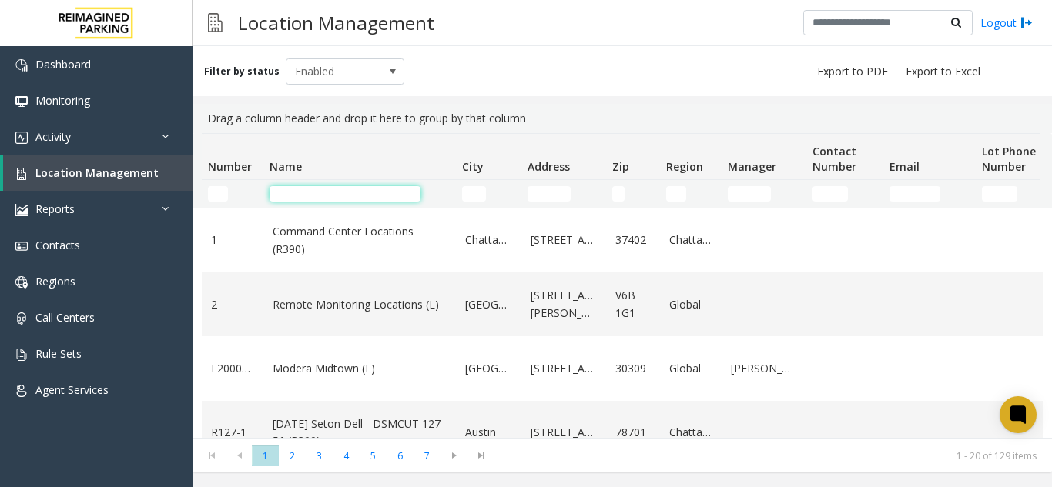
click at [351, 195] on input "Name Filter" at bounding box center [344, 193] width 151 height 15
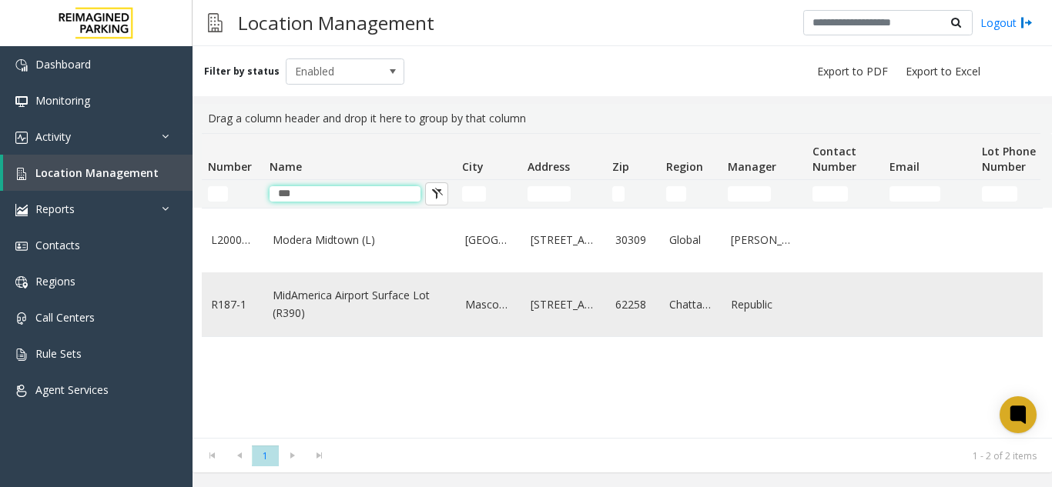
type input "***"
click at [365, 296] on link "MidAmerica Airport Surface Lot (R390)" at bounding box center [360, 304] width 174 height 35
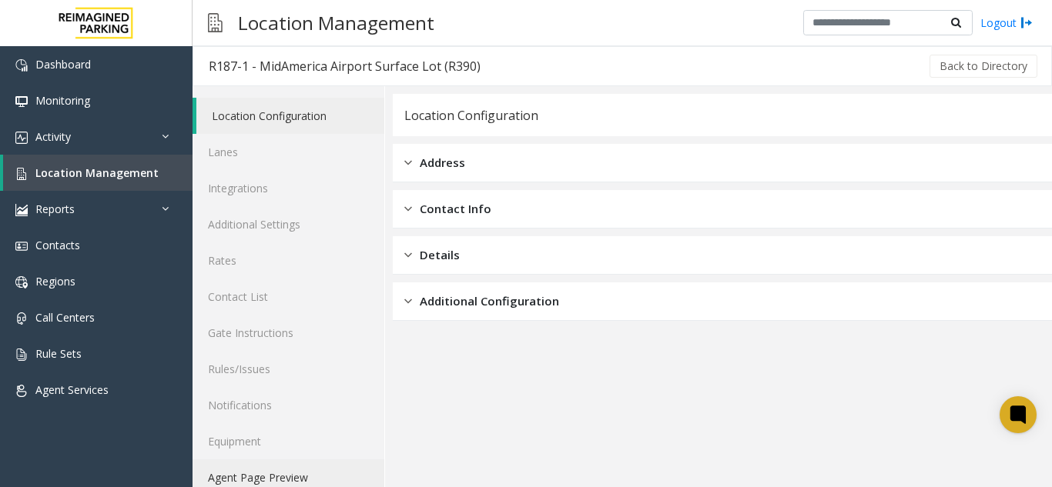
click at [268, 481] on link "Agent Page Preview" at bounding box center [288, 478] width 192 height 36
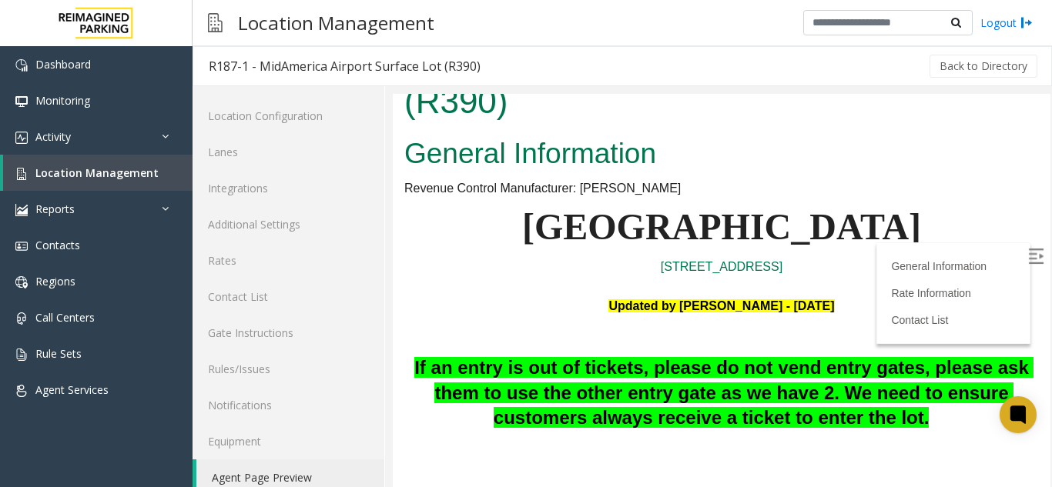
scroll to position [154, 0]
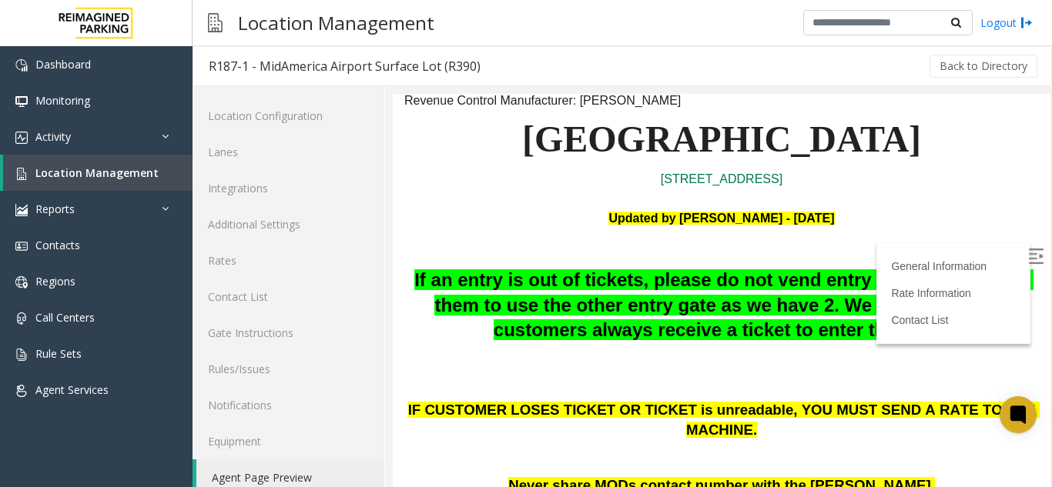
click at [1028, 257] on img at bounding box center [1035, 256] width 15 height 15
click at [905, 219] on p "Updated by [PERSON_NAME] - [DATE]" at bounding box center [721, 208] width 634 height 39
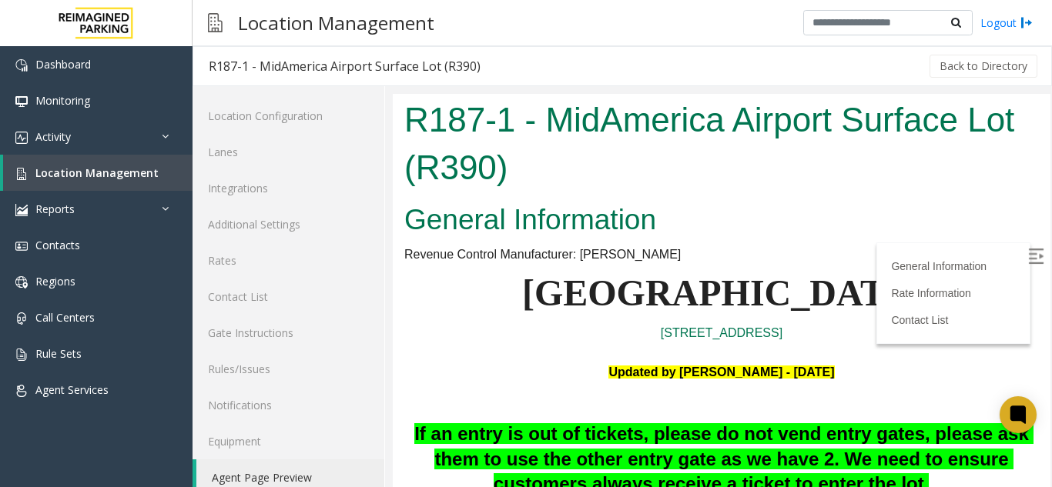
click at [796, 234] on h2 "General Information" at bounding box center [721, 220] width 634 height 40
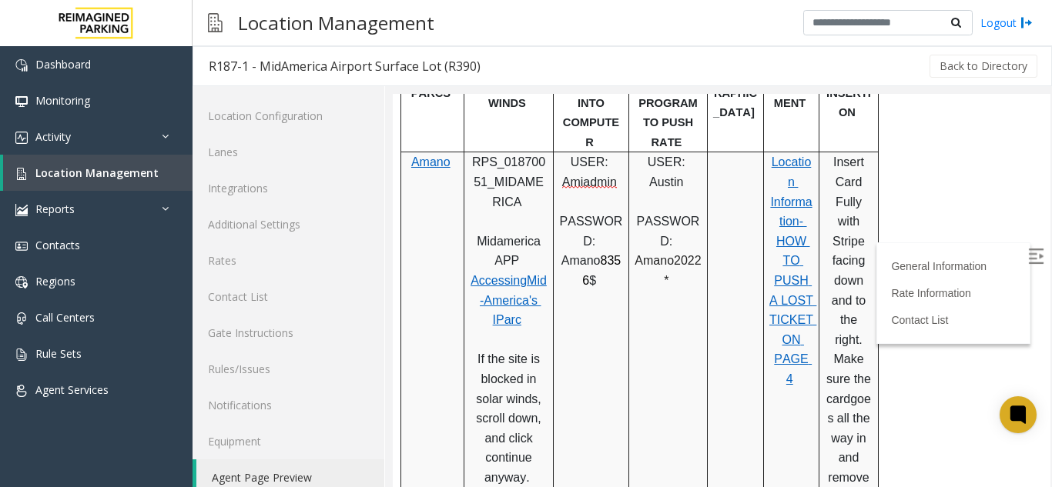
scroll to position [691, 0]
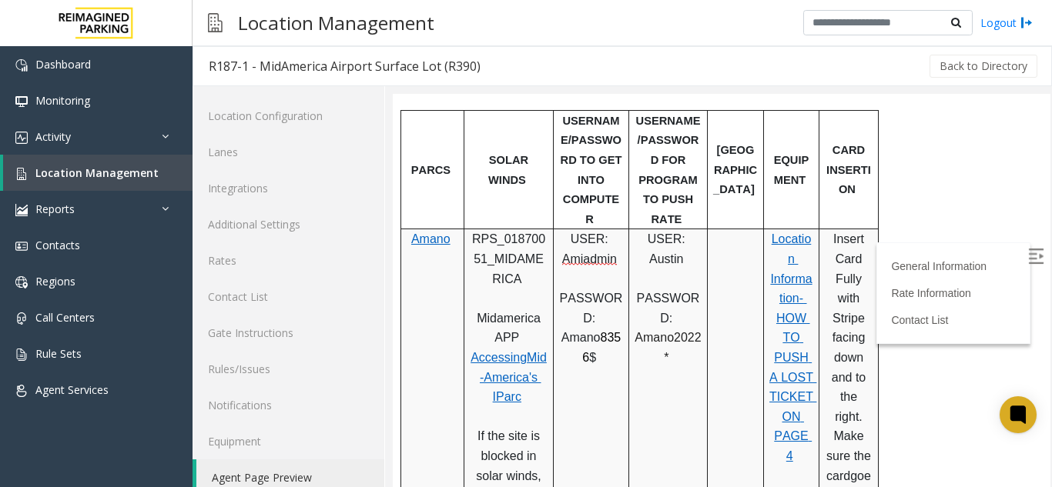
click at [723, 364] on td at bounding box center [735, 407] width 56 height 356
click at [70, 170] on span "Location Management" at bounding box center [96, 173] width 123 height 15
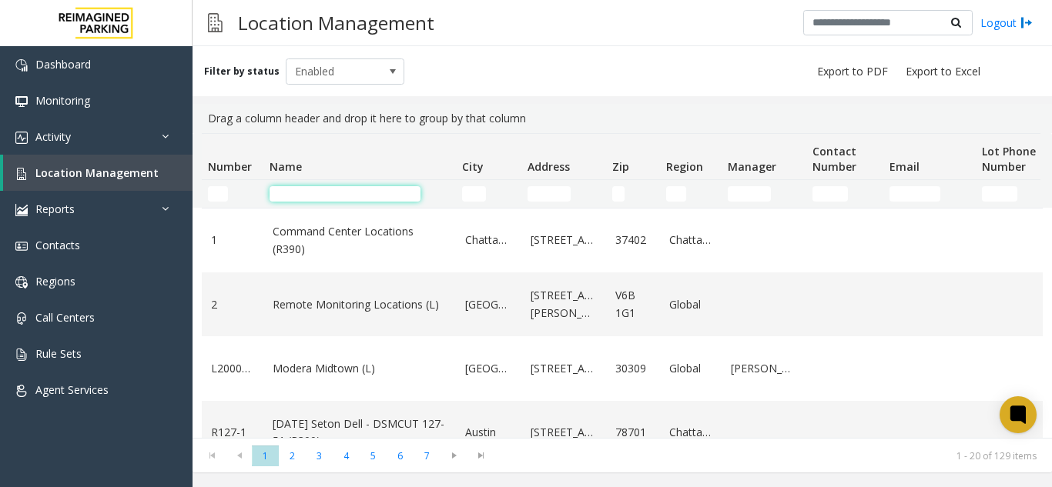
click at [298, 186] on input "Name Filter" at bounding box center [344, 193] width 151 height 15
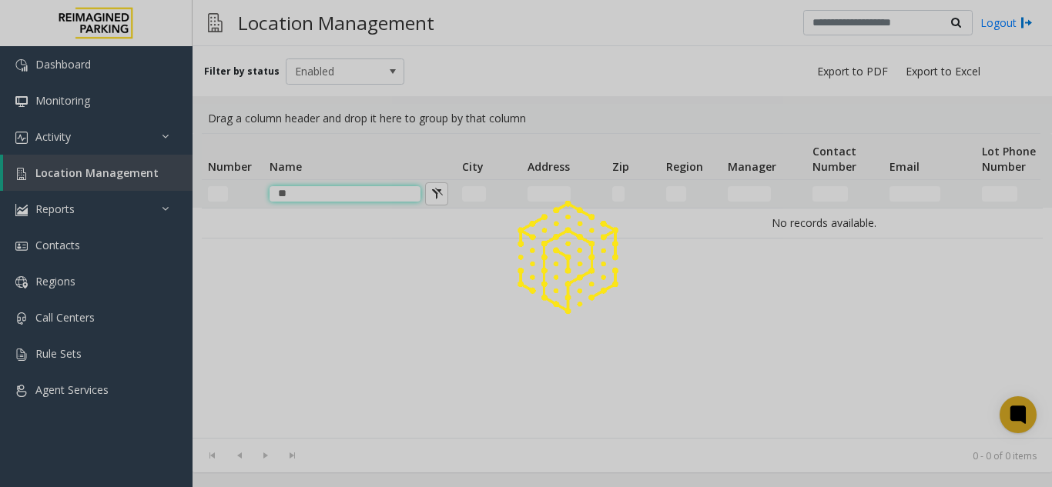
type input "*"
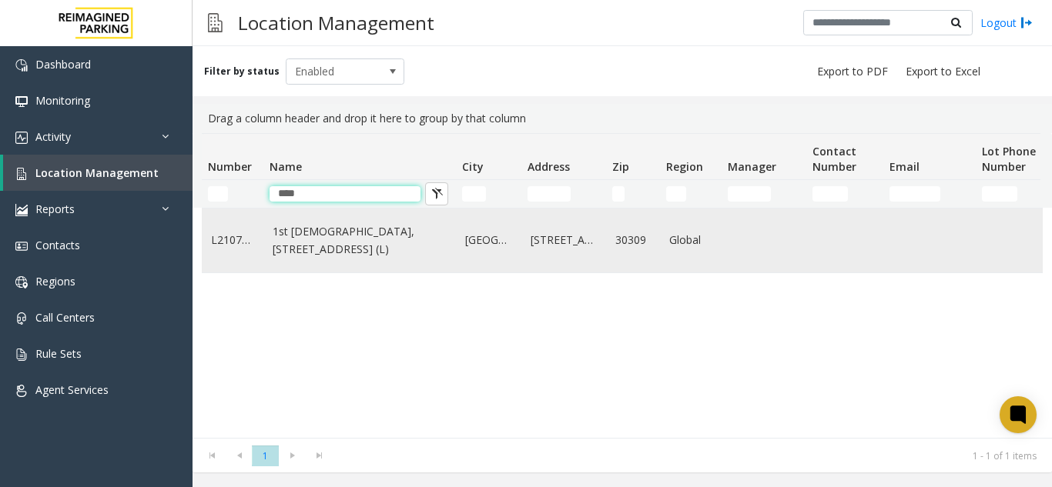
type input "***"
click at [372, 257] on link "1st [DEMOGRAPHIC_DATA], [STREET_ADDRESS] (L)" at bounding box center [360, 240] width 174 height 35
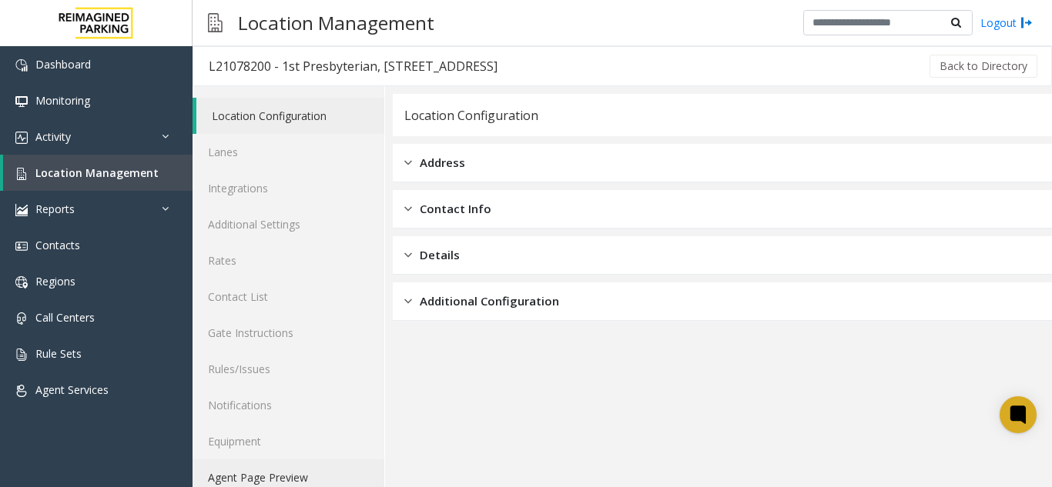
click at [291, 472] on link "Agent Page Preview" at bounding box center [288, 478] width 192 height 36
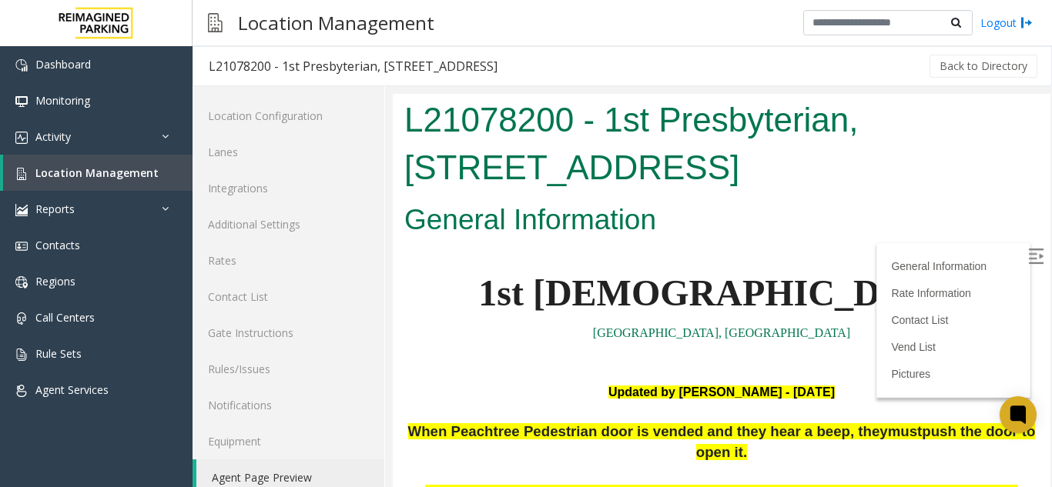
scroll to position [154, 0]
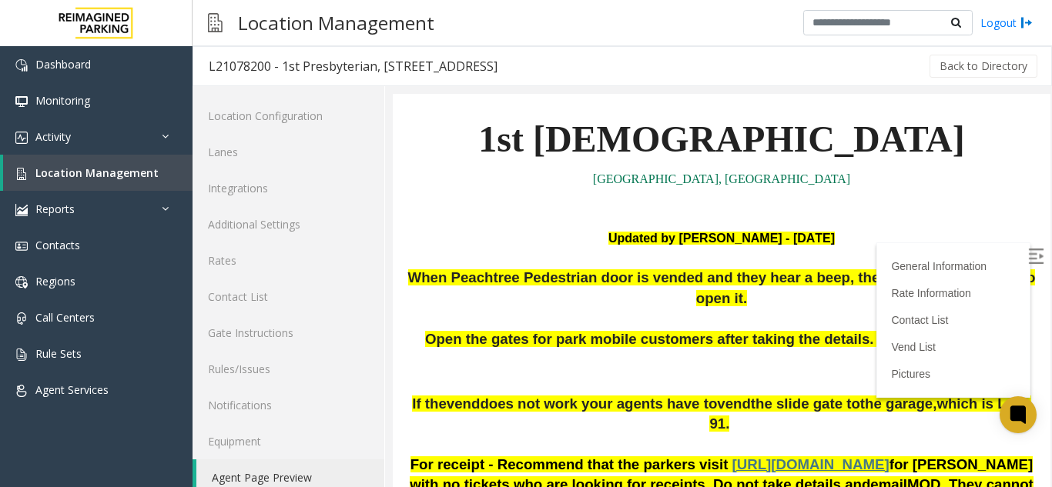
click at [1025, 247] on label at bounding box center [1036, 258] width 23 height 23
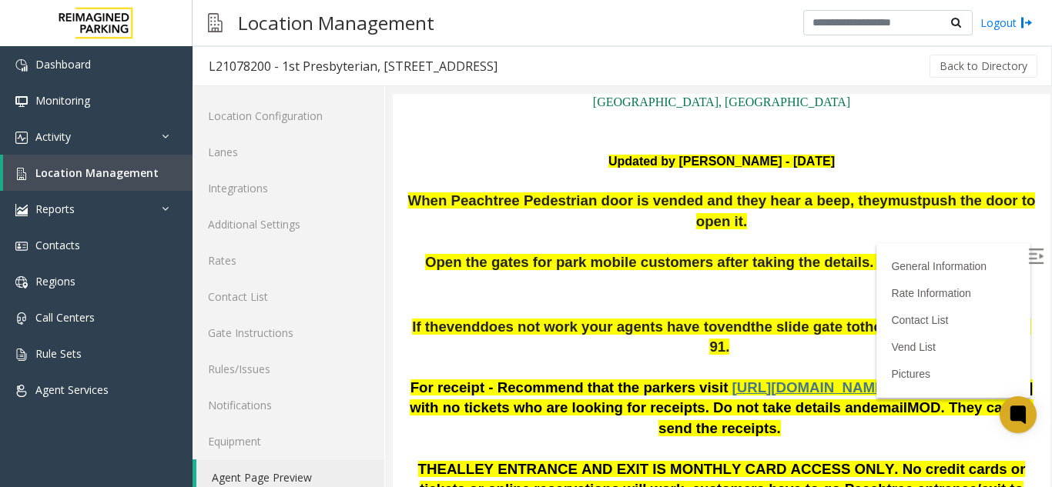
click at [871, 273] on p at bounding box center [721, 295] width 634 height 44
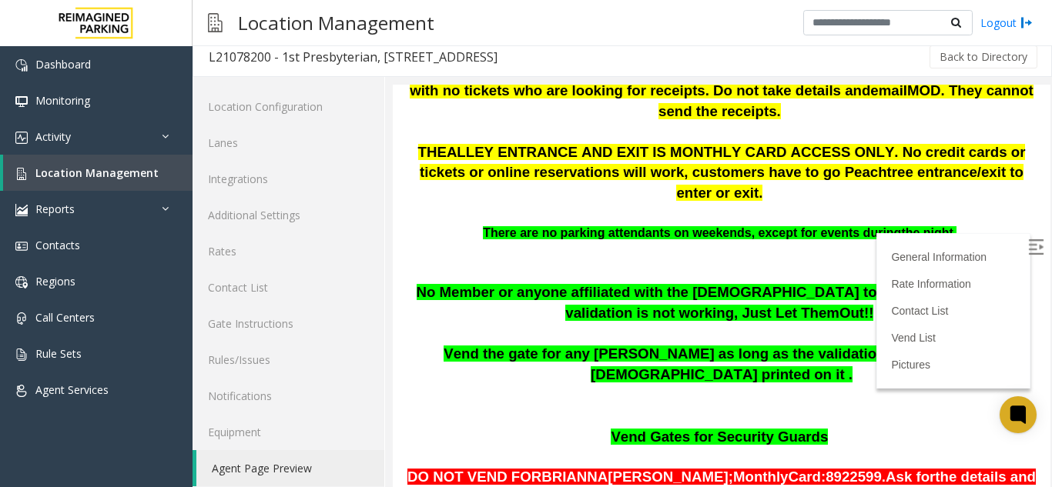
scroll to position [462, 0]
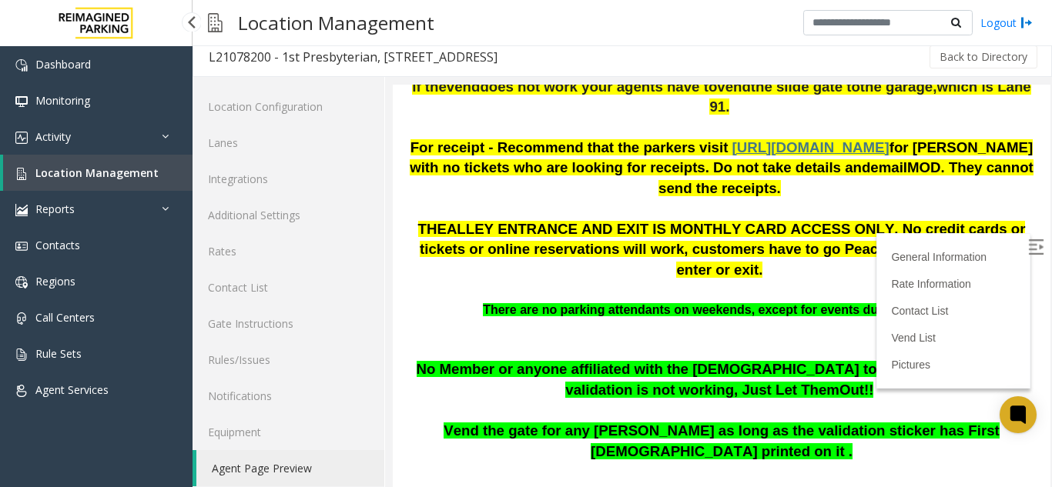
click at [82, 177] on span "Location Management" at bounding box center [96, 173] width 123 height 15
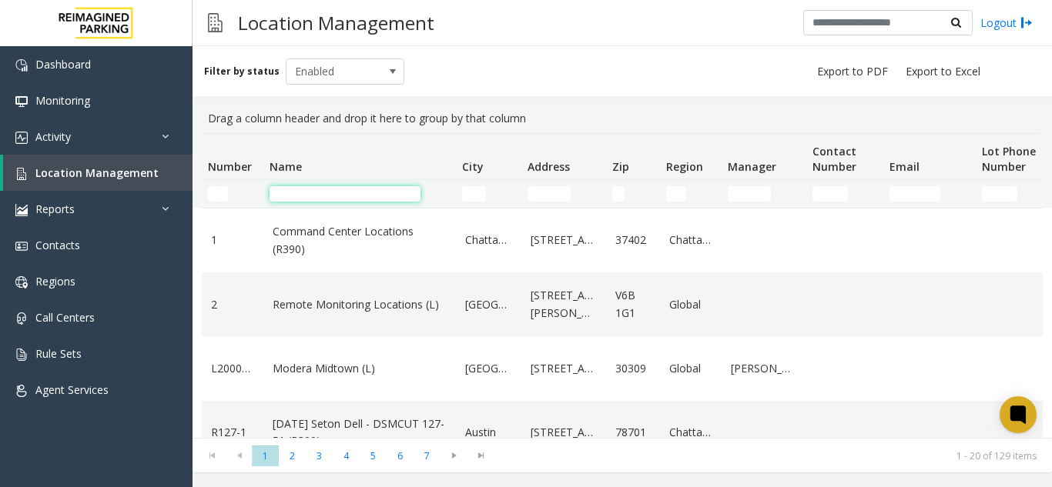
click at [320, 198] on input "Name Filter" at bounding box center [344, 193] width 151 height 15
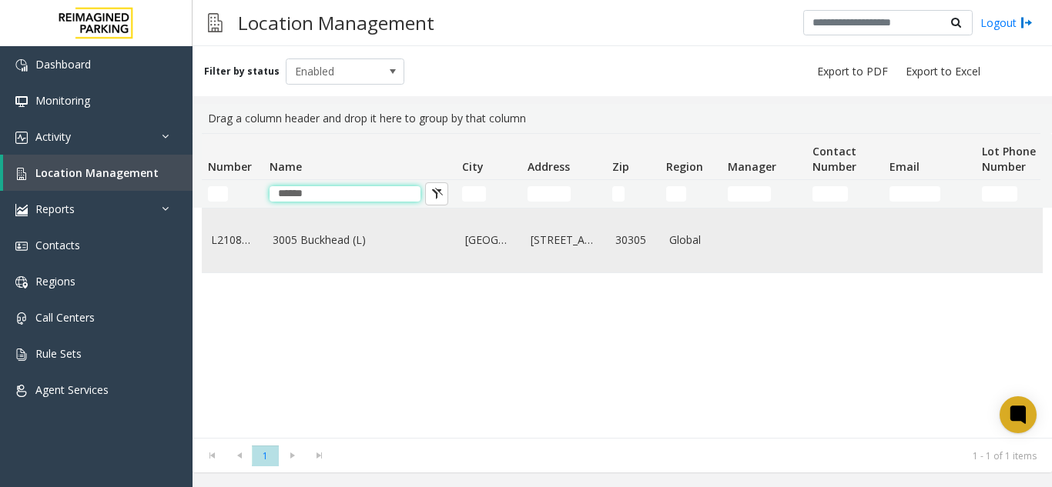
type input "******"
click at [272, 273] on td "3005 Buckhead (L)" at bounding box center [359, 241] width 192 height 64
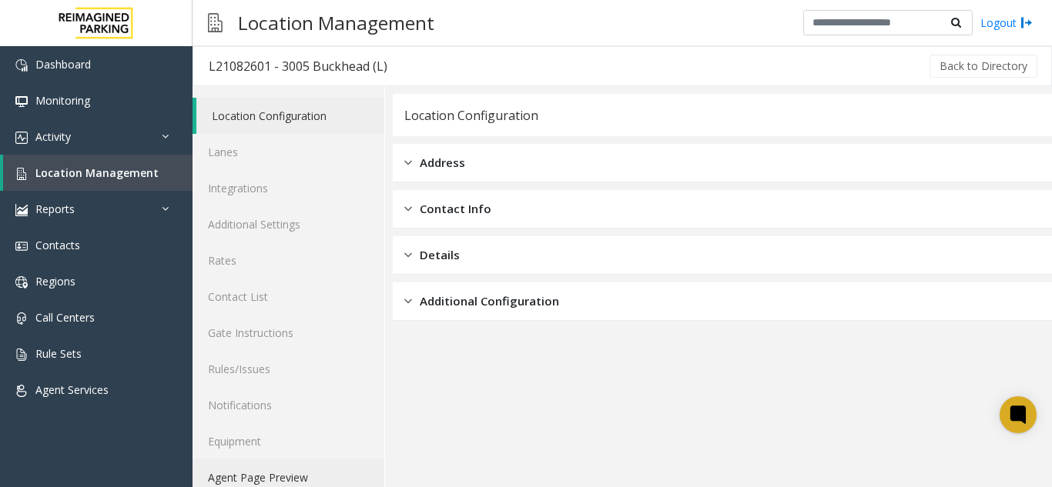
click at [303, 470] on link "Agent Page Preview" at bounding box center [288, 478] width 192 height 36
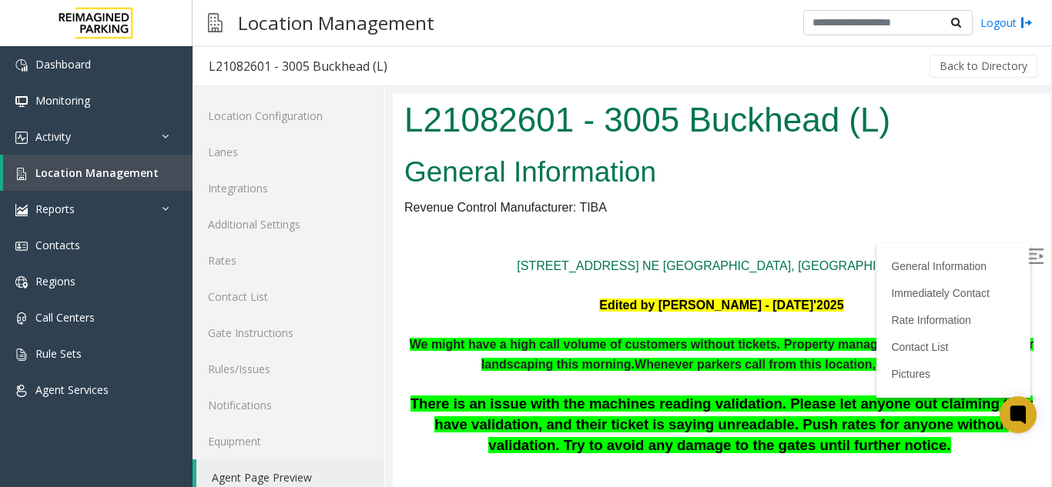
click at [1025, 255] on label at bounding box center [1036, 258] width 23 height 23
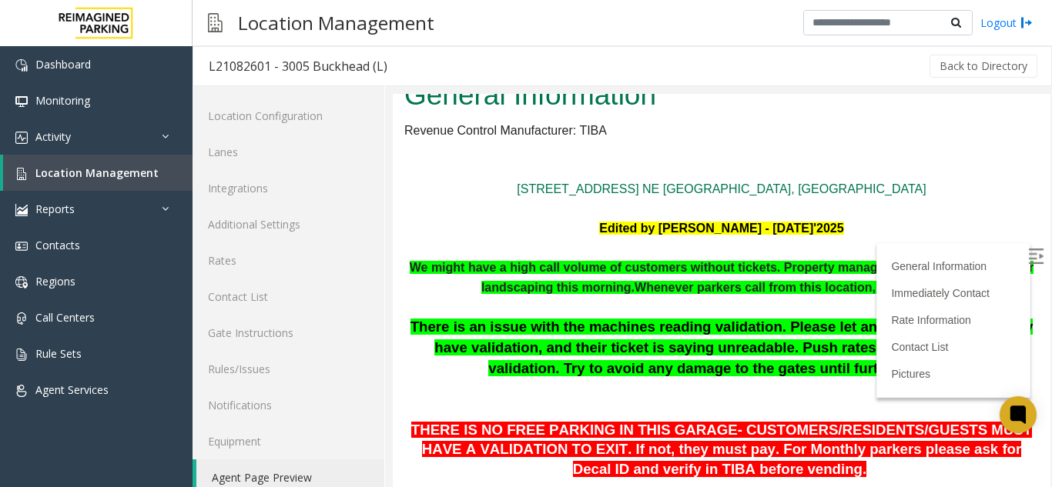
scroll to position [154, 0]
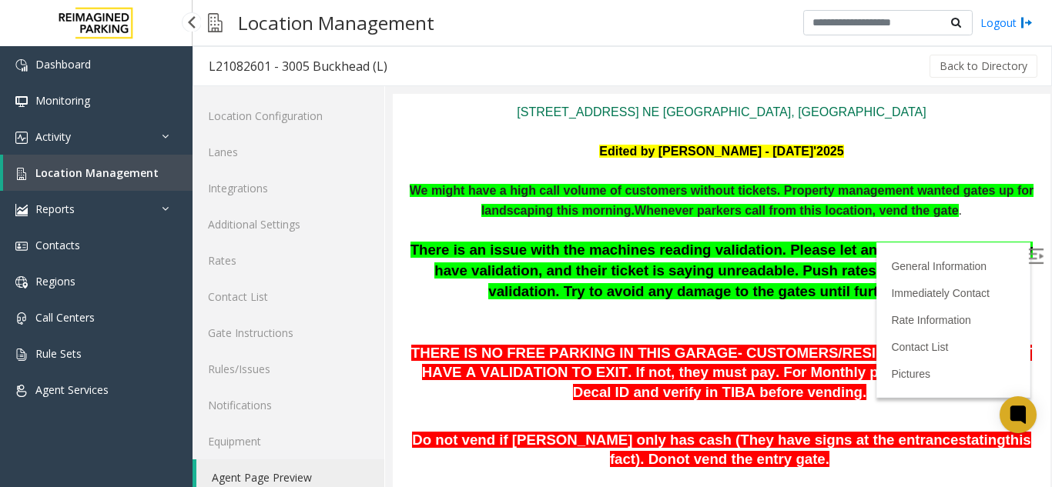
click at [65, 171] on span "Location Management" at bounding box center [96, 173] width 123 height 15
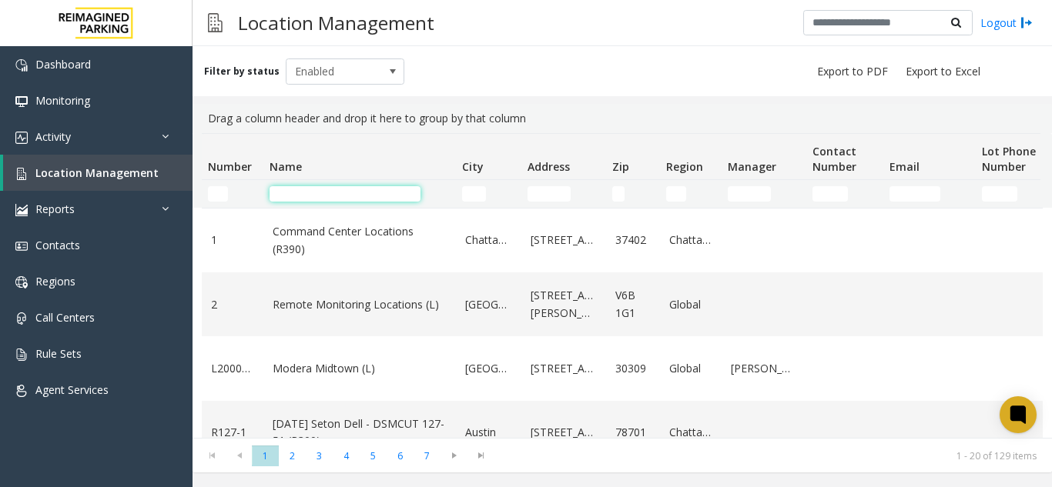
click at [348, 189] on input "Name Filter" at bounding box center [344, 193] width 151 height 15
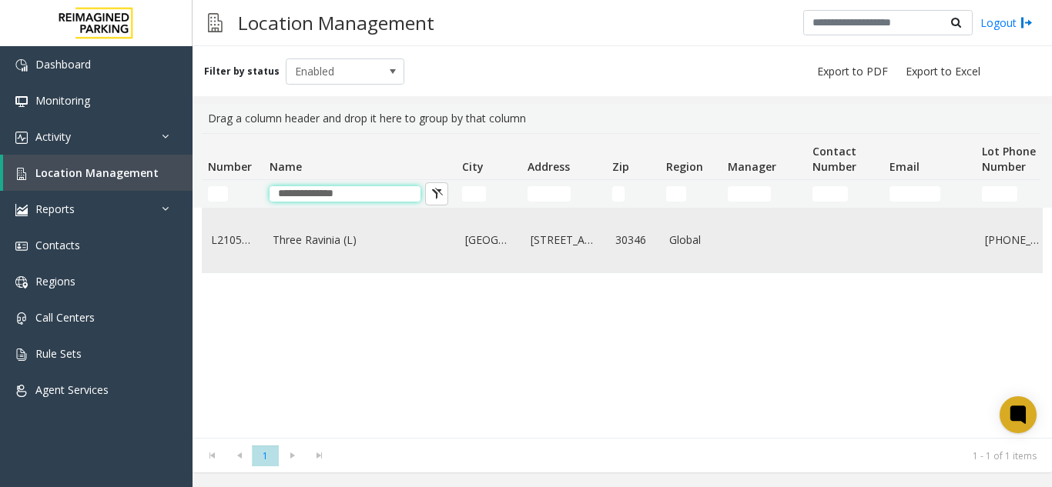
type input "**********"
click at [343, 230] on td "Three Ravinia (L)" at bounding box center [359, 241] width 192 height 64
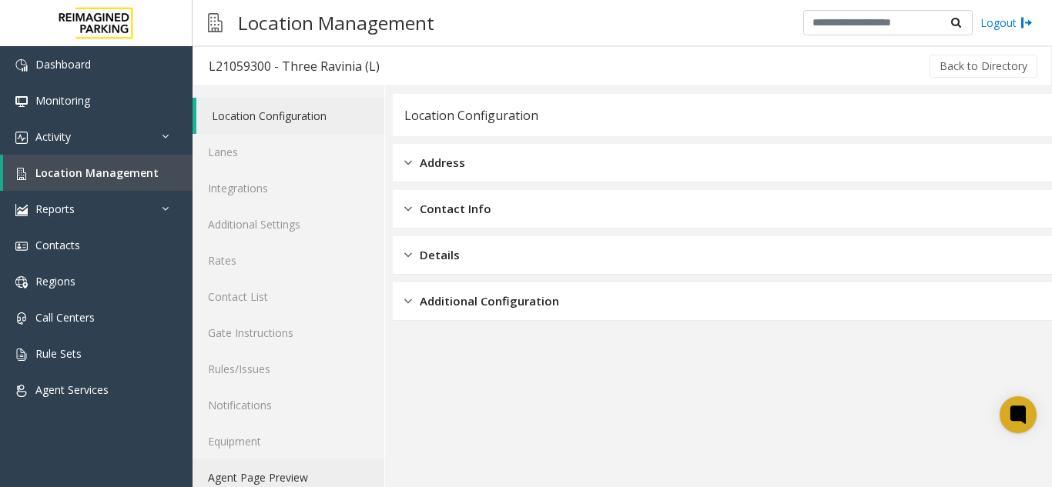
click at [244, 465] on link "Agent Page Preview" at bounding box center [288, 478] width 192 height 36
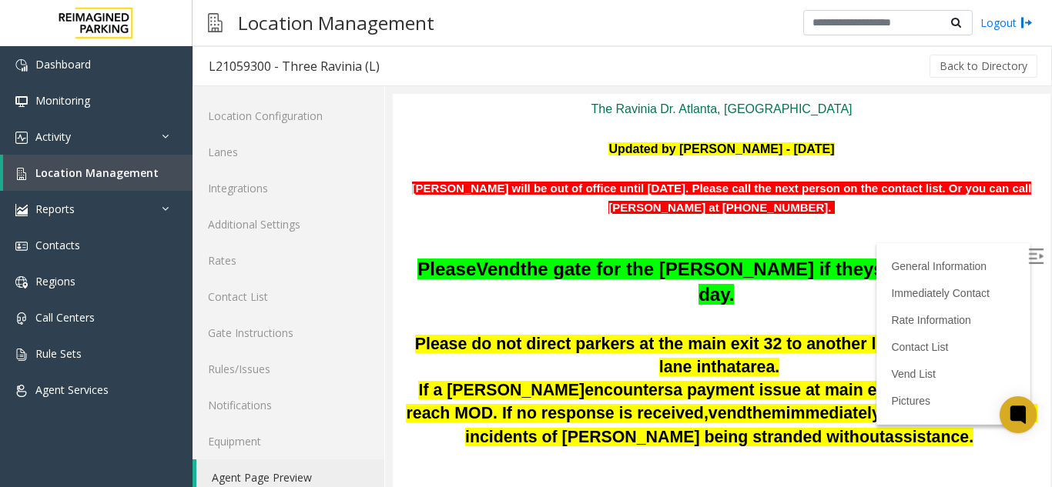
scroll to position [154, 0]
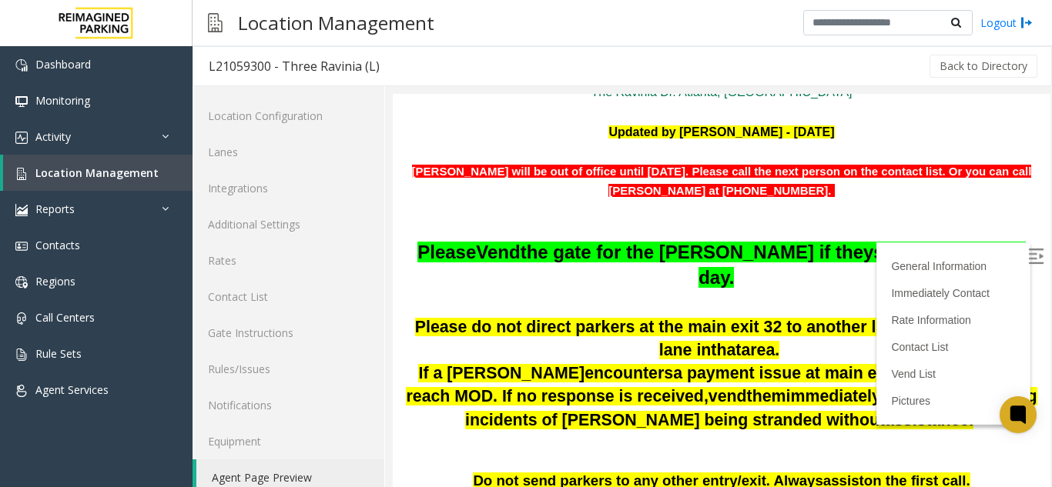
click at [1028, 261] on img at bounding box center [1035, 256] width 15 height 15
click at [813, 229] on p at bounding box center [721, 231] width 634 height 20
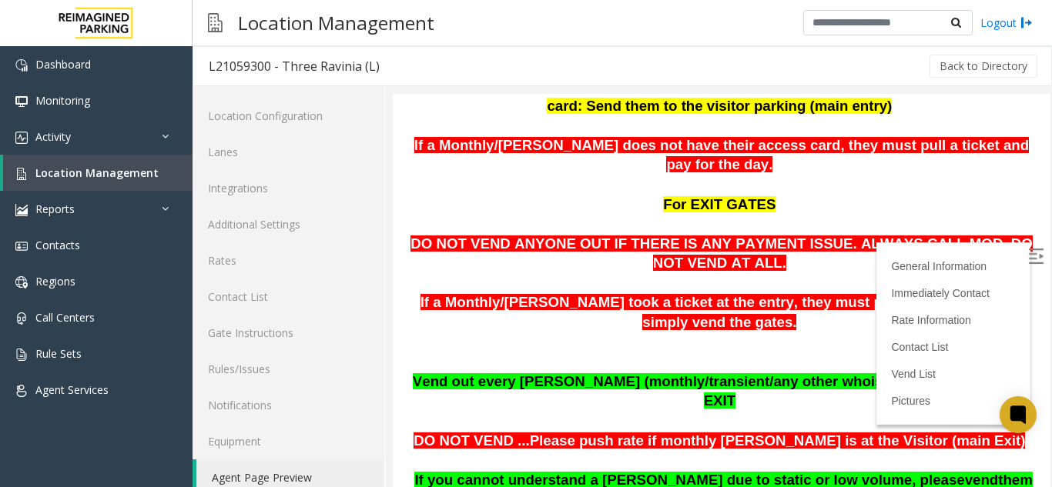
scroll to position [770, 0]
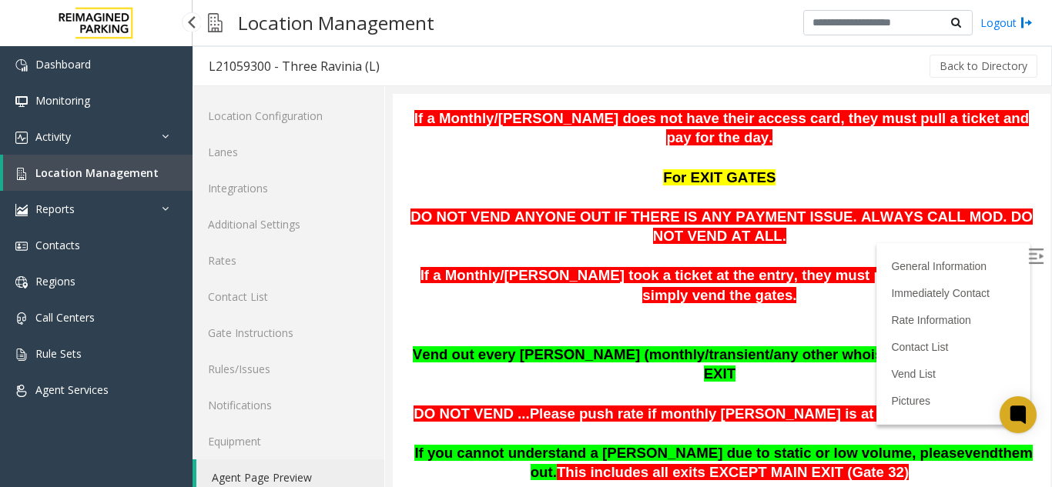
click at [76, 174] on span "Location Management" at bounding box center [96, 173] width 123 height 15
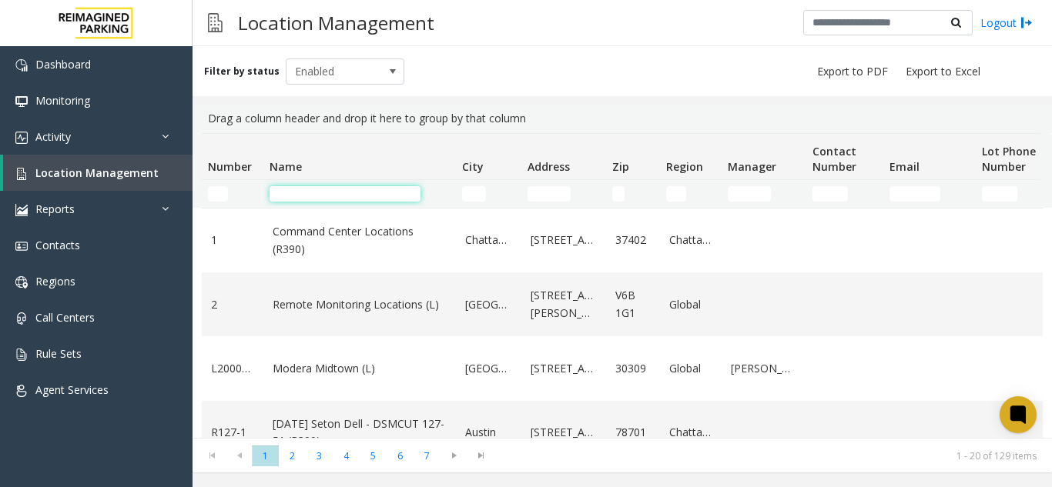
click at [310, 192] on input "Name Filter" at bounding box center [344, 193] width 151 height 15
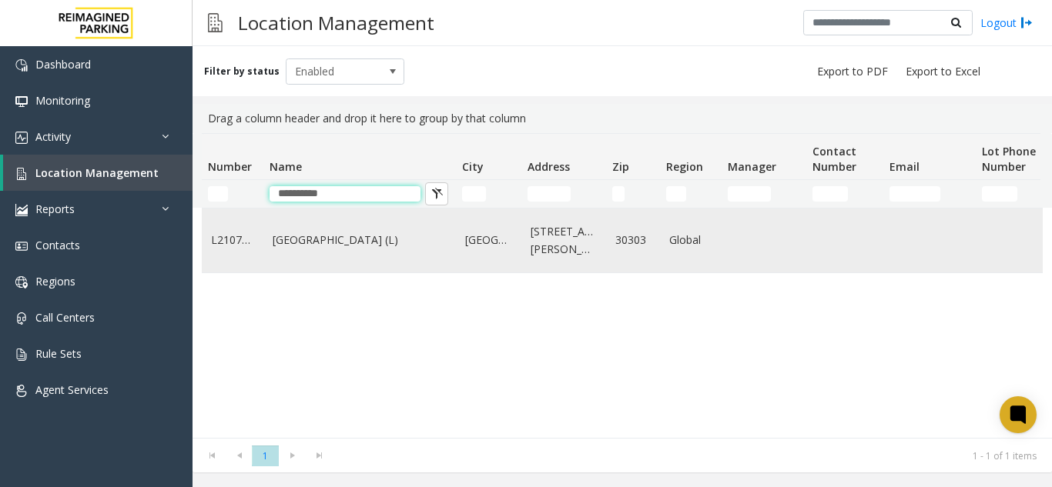
type input "**********"
click at [296, 257] on td "[GEOGRAPHIC_DATA] (L)" at bounding box center [359, 241] width 192 height 64
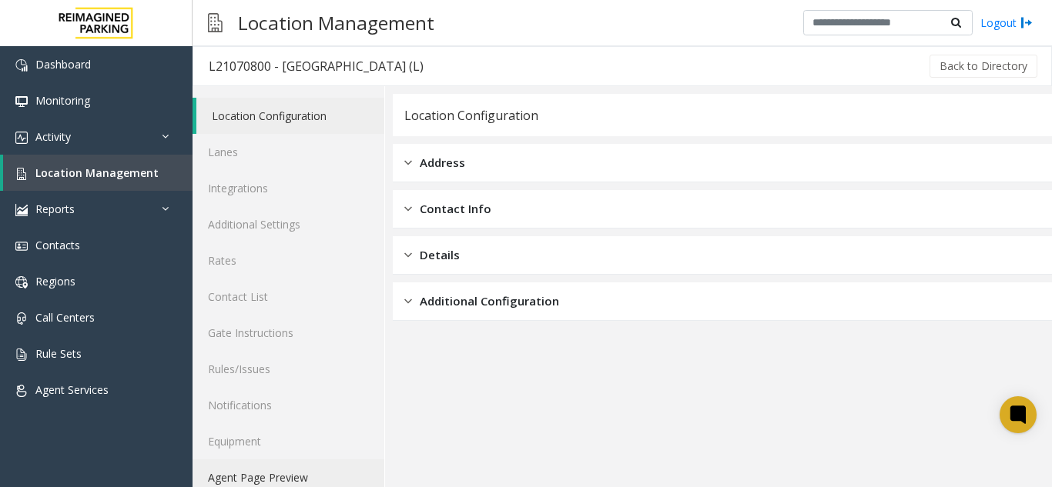
click at [291, 475] on link "Agent Page Preview" at bounding box center [288, 478] width 192 height 36
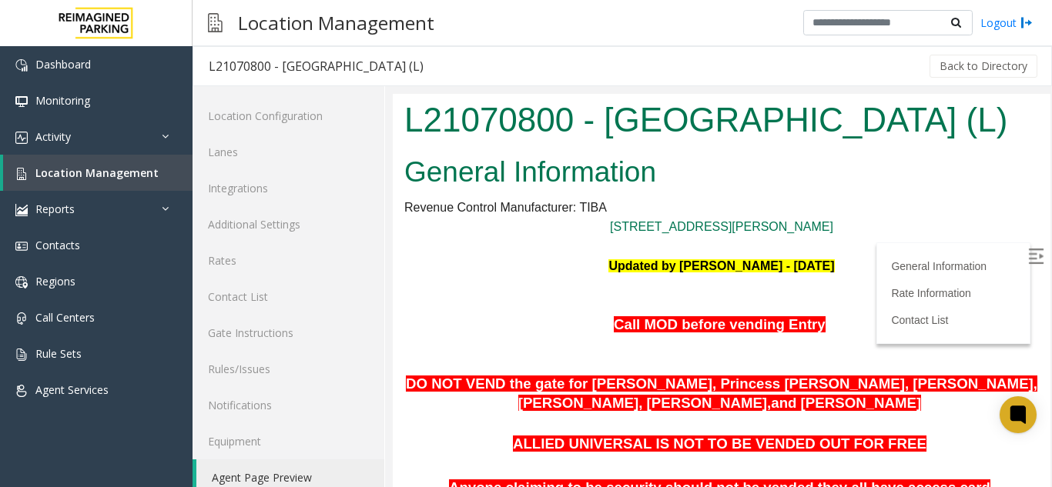
scroll to position [77, 0]
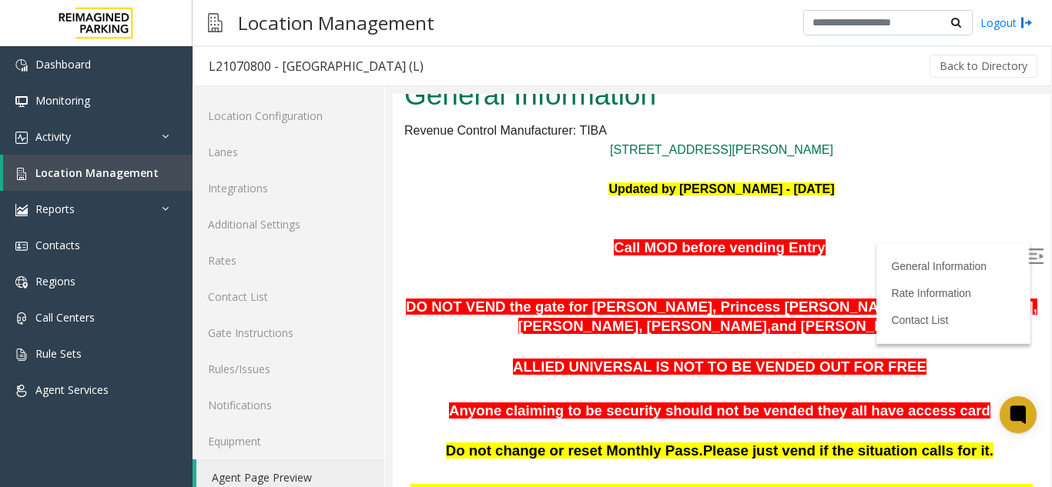
click at [1025, 251] on label at bounding box center [1036, 258] width 23 height 23
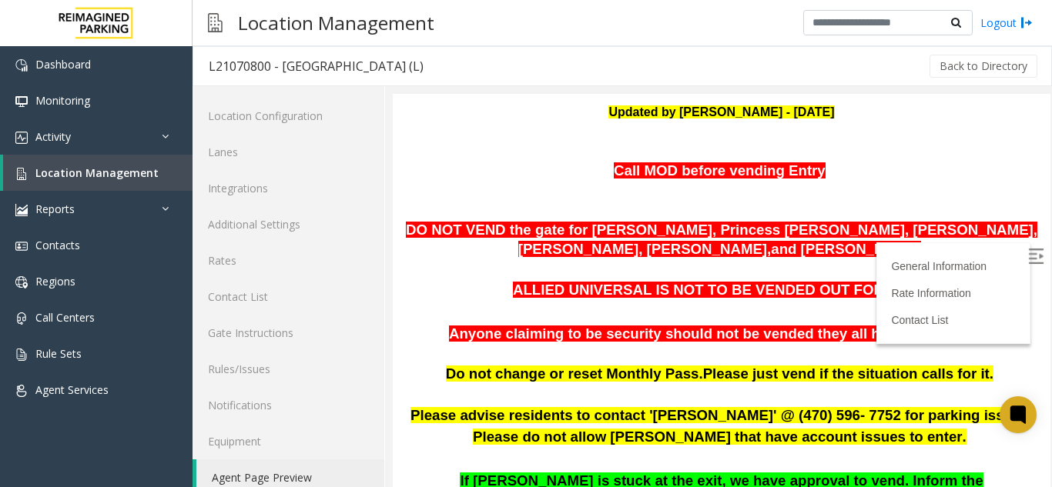
scroll to position [231, 0]
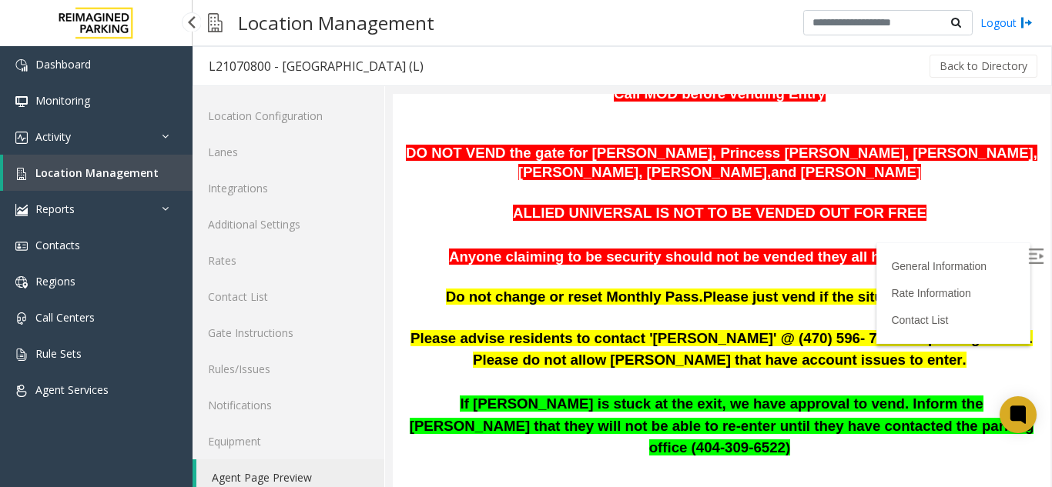
click at [96, 179] on span "Location Management" at bounding box center [96, 173] width 123 height 15
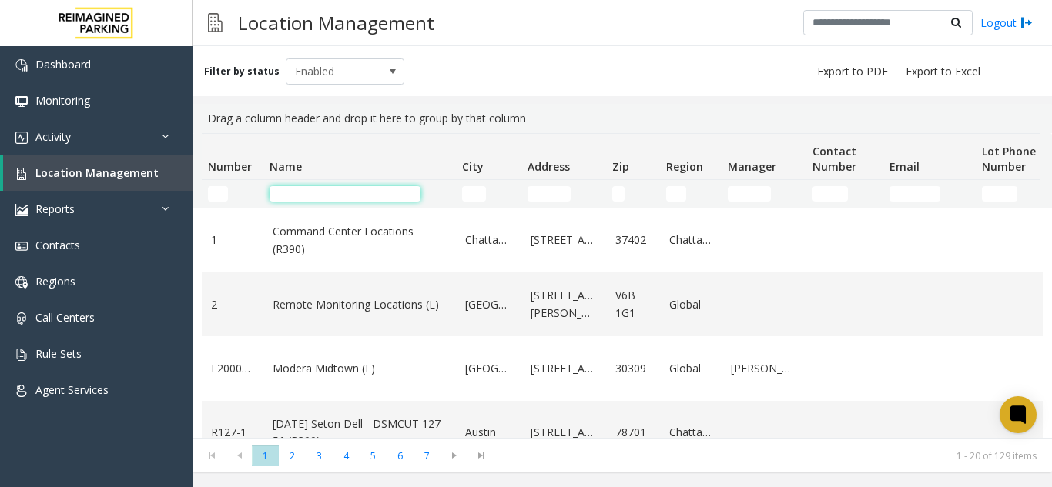
click at [325, 190] on input "Name Filter" at bounding box center [344, 193] width 151 height 15
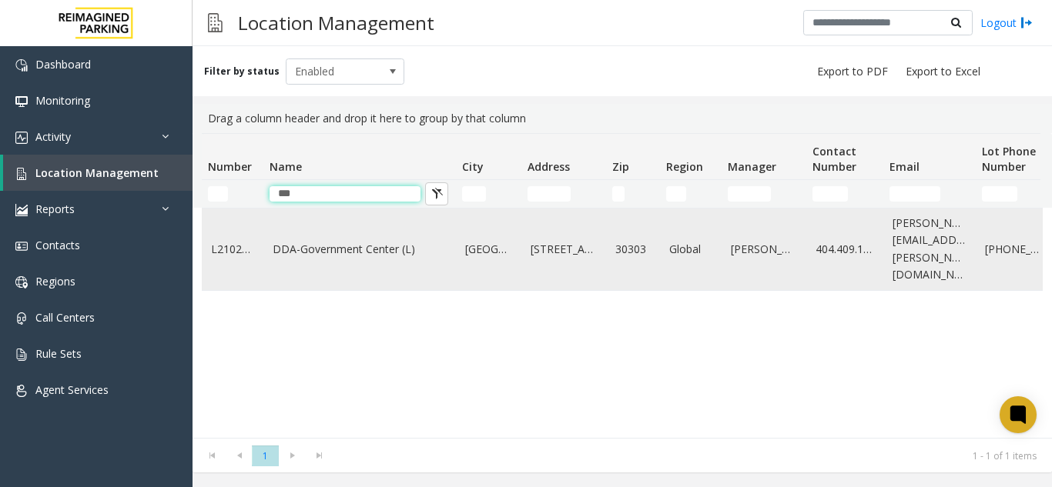
type input "***"
click at [336, 228] on td "DDA-Government Center (L)" at bounding box center [359, 250] width 192 height 82
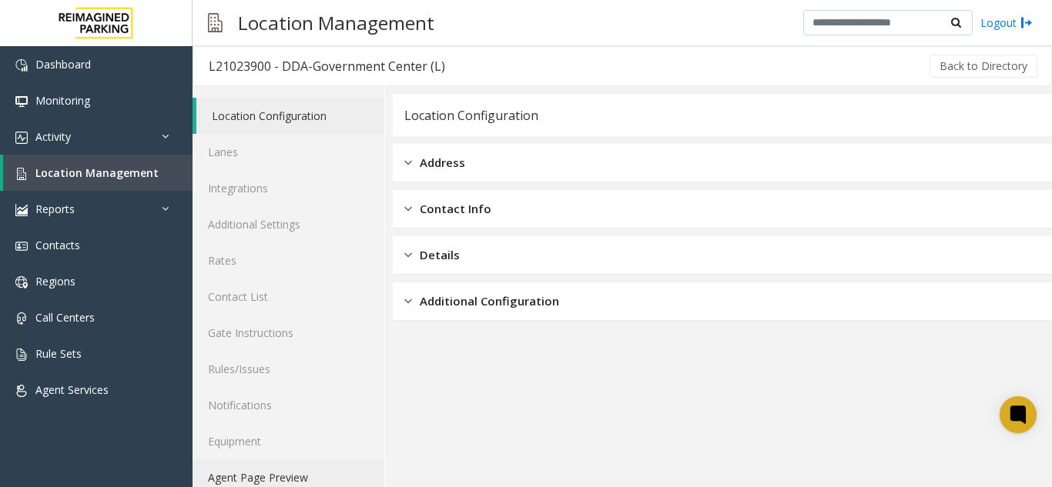
click at [256, 471] on link "Agent Page Preview" at bounding box center [288, 478] width 192 height 36
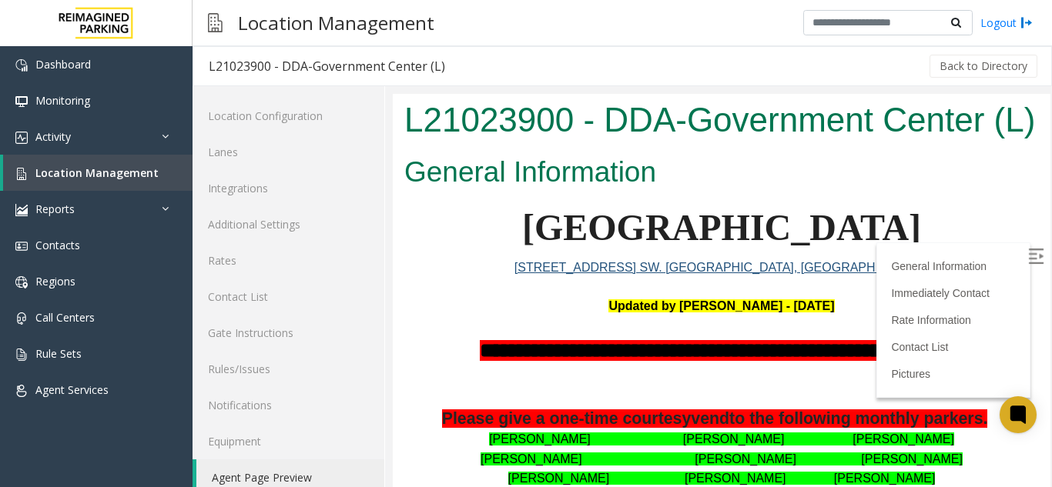
scroll to position [154, 0]
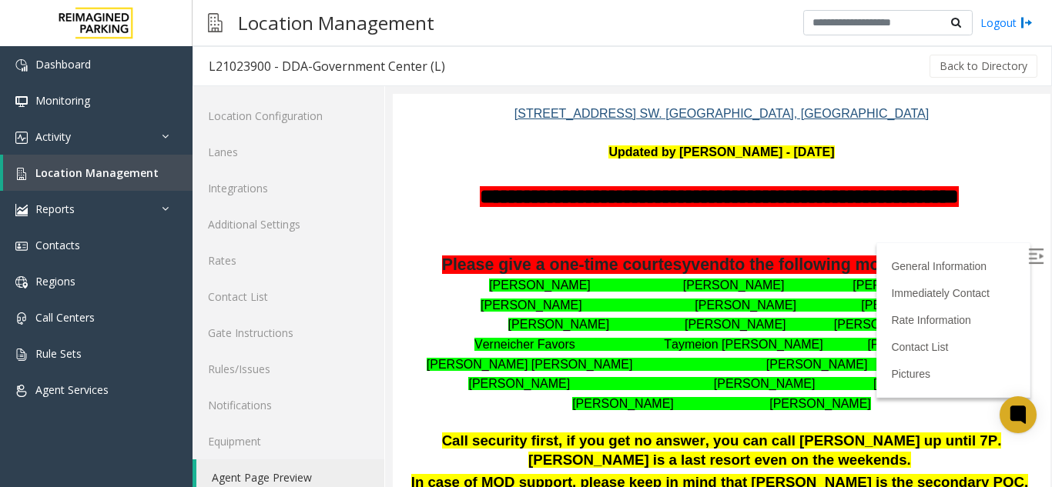
click at [1028, 253] on img at bounding box center [1035, 256] width 15 height 15
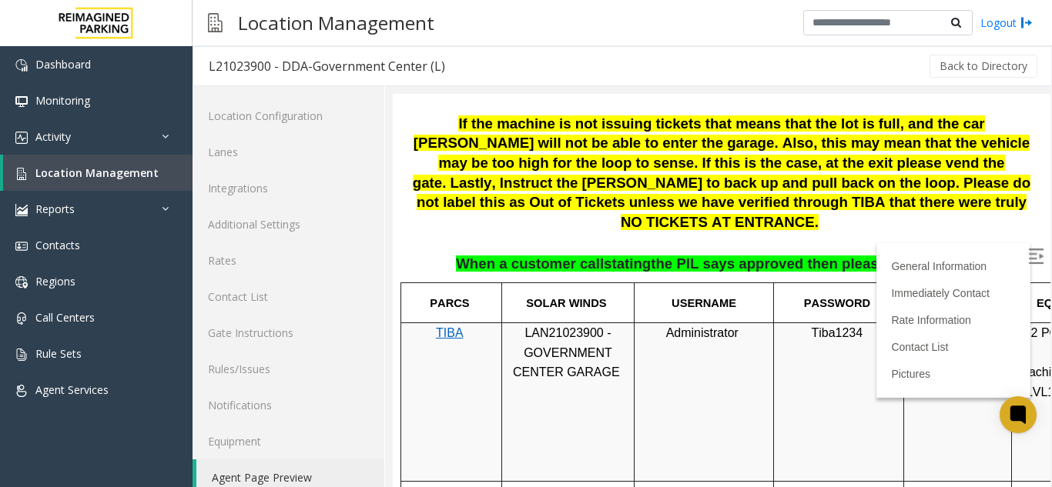
scroll to position [693, 0]
